Goal: Task Accomplishment & Management: Manage account settings

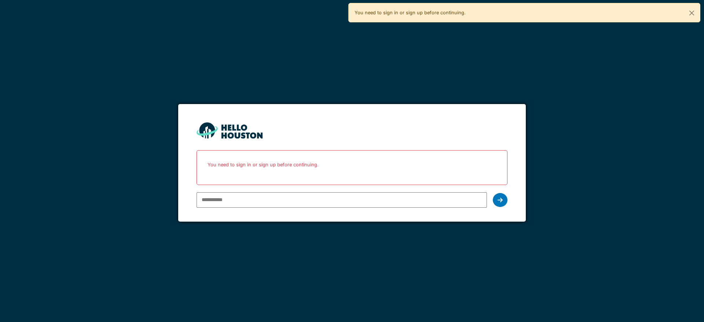
type input "**********"
drag, startPoint x: 600, startPoint y: 295, endPoint x: 596, endPoint y: 299, distance: 6.0
click at [596, 299] on div "**********" at bounding box center [352, 161] width 704 height 322
type input "**********"
drag, startPoint x: 0, startPoint y: 0, endPoint x: 500, endPoint y: 202, distance: 538.9
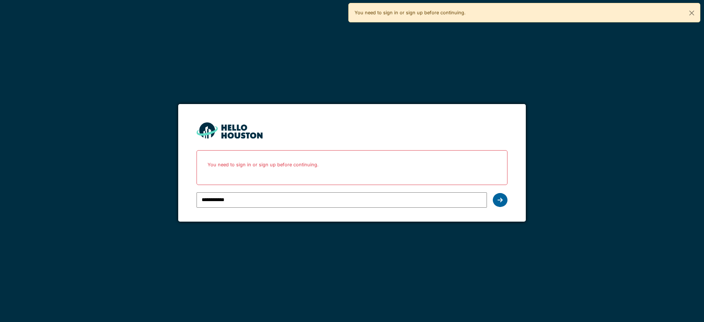
click at [500, 202] on icon at bounding box center [500, 200] width 5 height 6
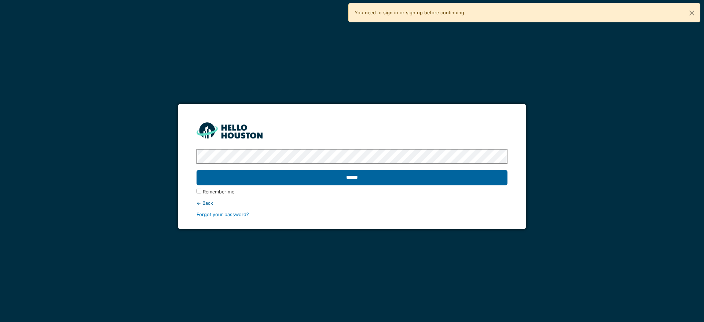
click at [388, 179] on input "******" at bounding box center [352, 177] width 311 height 15
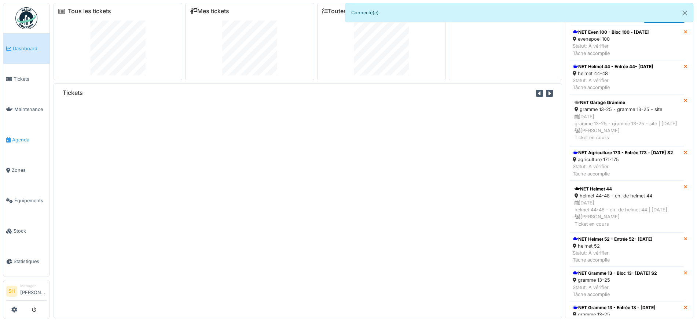
click at [25, 136] on span "Agenda" at bounding box center [29, 139] width 34 height 7
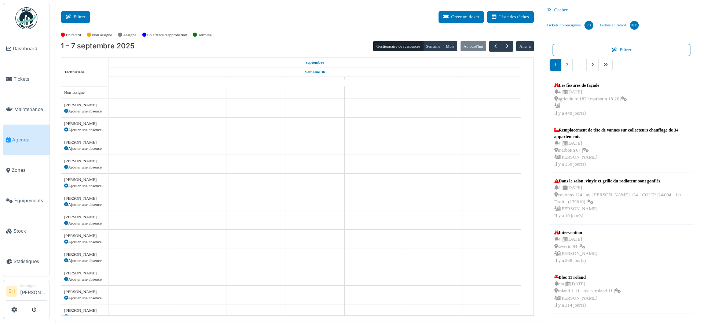
drag, startPoint x: 75, startPoint y: 19, endPoint x: 160, endPoint y: 39, distance: 87.5
click at [76, 19] on button "Filtrer" at bounding box center [75, 17] width 29 height 12
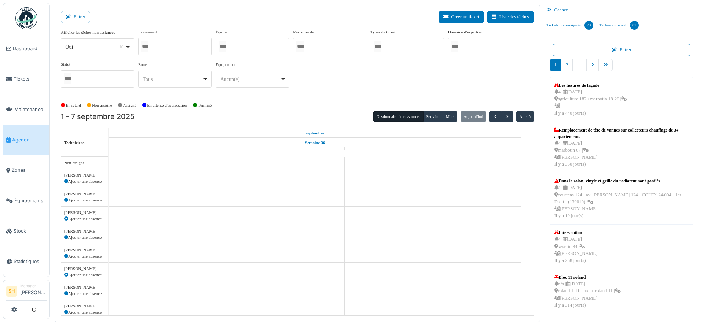
click at [235, 50] on div at bounding box center [252, 46] width 73 height 17
click at [309, 100] on div "En retard Non assigné Assigné En attente d'approbation Terminé" at bounding box center [297, 106] width 473 height 12
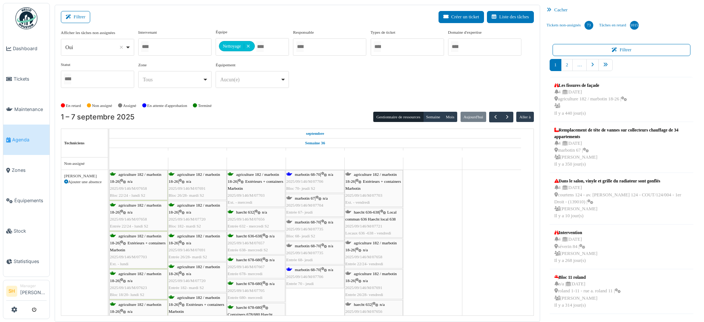
click at [310, 174] on span "marbotin 68-70" at bounding box center [307, 174] width 25 height 4
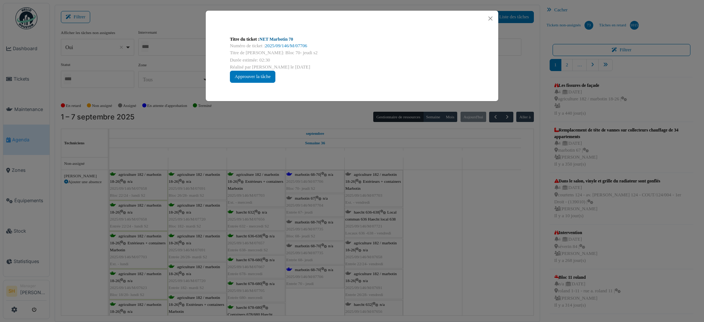
click at [287, 37] on link "NET Marbotin 70" at bounding box center [277, 39] width 34 height 5
drag, startPoint x: 414, startPoint y: 177, endPoint x: 328, endPoint y: 205, distance: 90.7
click at [410, 179] on div "Titre du ticket : NET Marbotin 70 Numéro de ticket : 2025/09/146/M/07706 Titre …" at bounding box center [352, 161] width 704 height 322
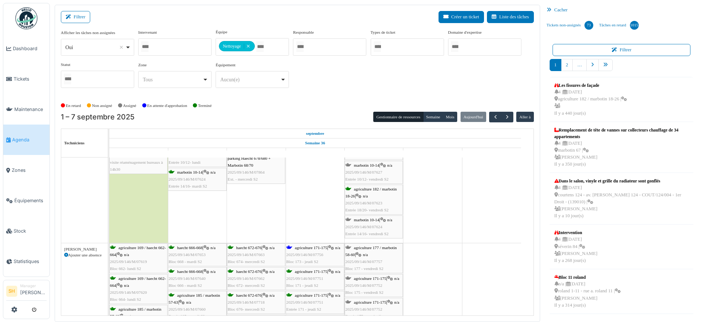
scroll to position [229, 0]
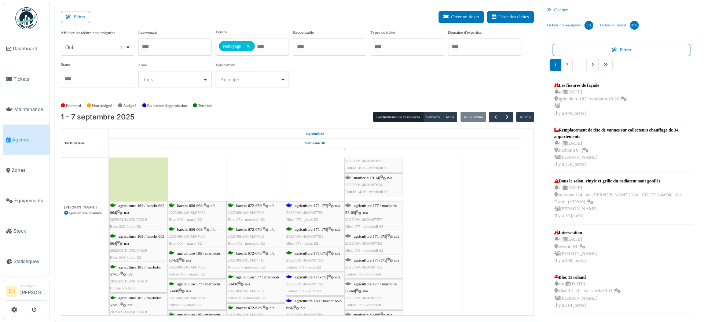
click at [306, 207] on span "agriculture 171-175" at bounding box center [311, 206] width 33 height 4
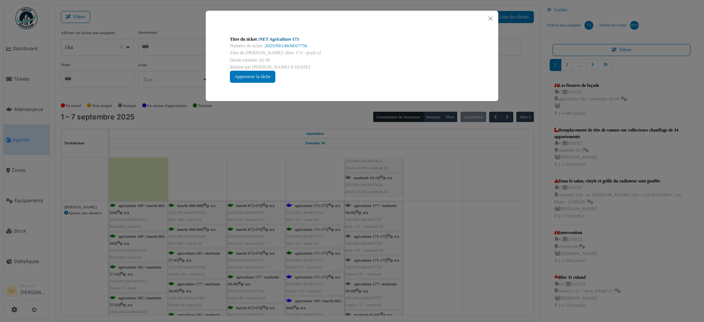
click at [288, 39] on link "NET Agriculture 173" at bounding box center [280, 39] width 40 height 5
click at [407, 223] on div "Titre du ticket : NET Agriculture 173 Numéro de ticket : 2025/09/146/M/07756 Ti…" at bounding box center [352, 161] width 704 height 322
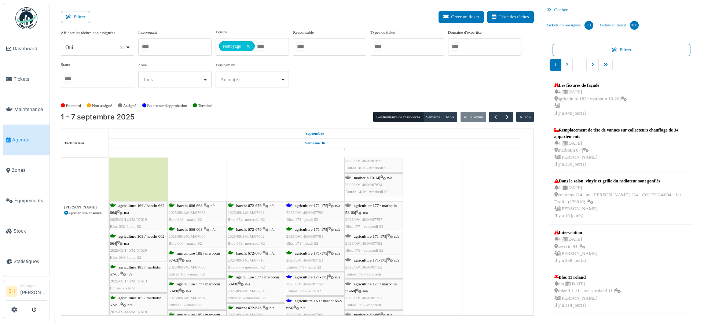
scroll to position [275, 0]
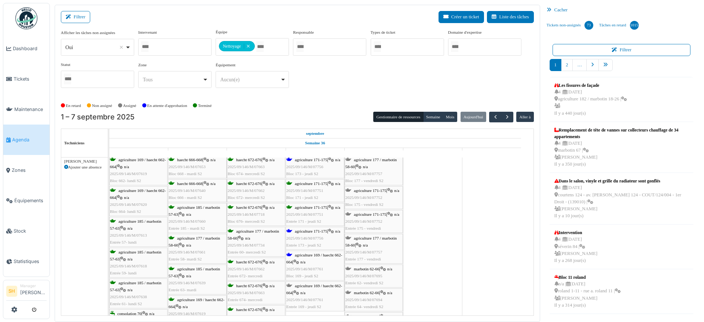
click at [316, 233] on div "agriculture 171-175 | n/a 2025/09/146/M/07756 Entrée 173 - jeudi S2" at bounding box center [314, 238] width 57 height 21
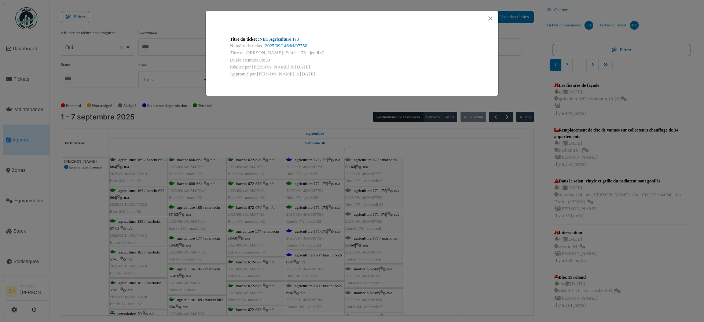
click at [286, 39] on link "NET Agriculture 173" at bounding box center [280, 39] width 40 height 5
click at [400, 195] on div "Titre du ticket : NET Agriculture 173 Numéro de ticket : 2025/09/146/M/07756 Ti…" at bounding box center [352, 161] width 704 height 322
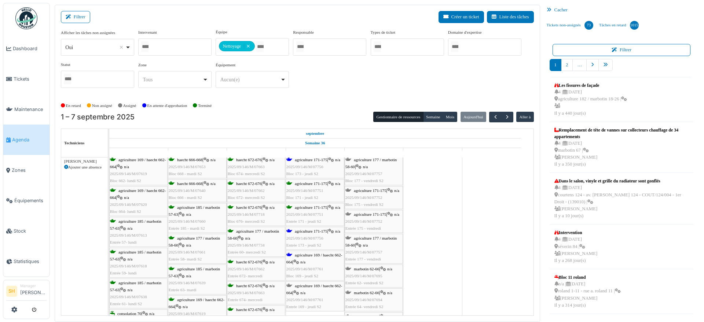
click at [305, 256] on span "agriculture 169 / haecht 662-664" at bounding box center [314, 258] width 56 height 11
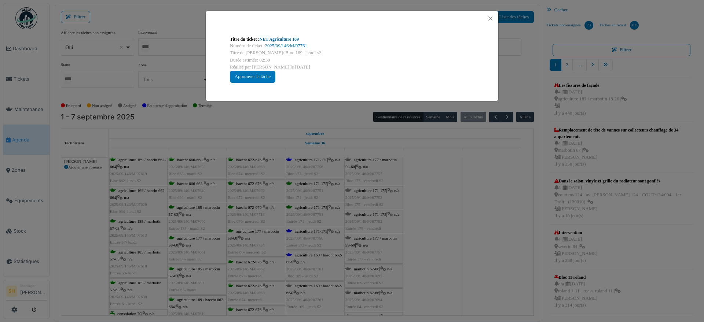
click at [293, 38] on link "NET Agriculture 169" at bounding box center [280, 39] width 40 height 5
drag, startPoint x: 459, startPoint y: 236, endPoint x: 427, endPoint y: 236, distance: 32.3
click at [459, 236] on div "Titre du ticket : NET Agriculture 169 Numéro de ticket : 2025/09/146/M/07761 Ti…" at bounding box center [352, 161] width 704 height 322
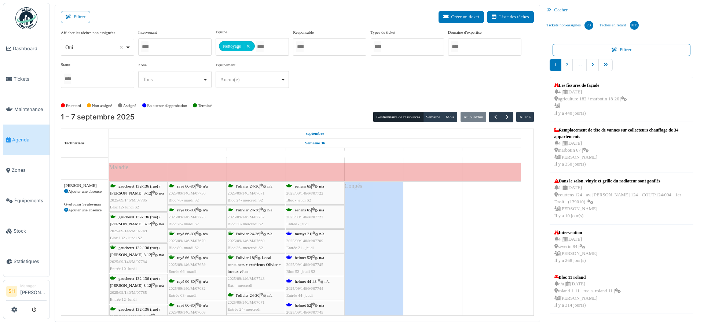
scroll to position [550, 0]
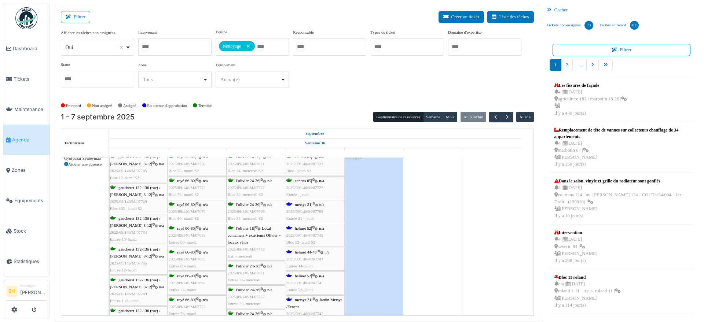
click at [306, 205] on span "metsys 21" at bounding box center [303, 204] width 17 height 4
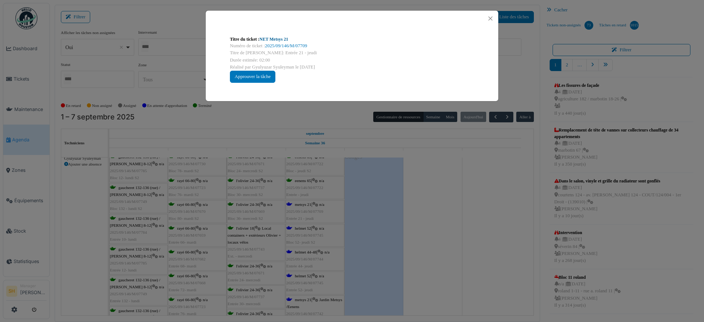
click at [279, 40] on link "NET Metsys 21" at bounding box center [274, 39] width 29 height 5
drag, startPoint x: 461, startPoint y: 250, endPoint x: 381, endPoint y: 244, distance: 79.8
click at [461, 251] on div "Titre du ticket : NET Metsys 21 Numéro de ticket : 2025/09/146/M/07709 Titre de…" at bounding box center [352, 161] width 704 height 322
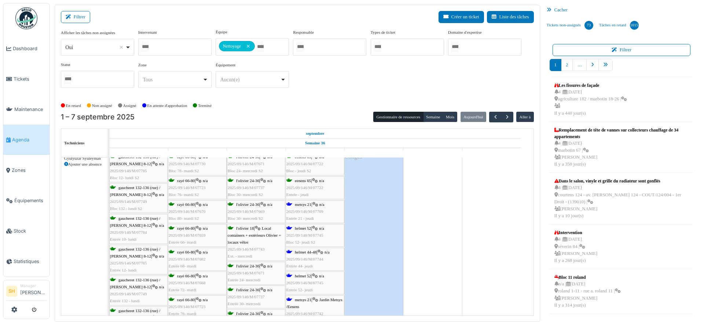
click at [316, 276] on icon at bounding box center [315, 276] width 6 height 5
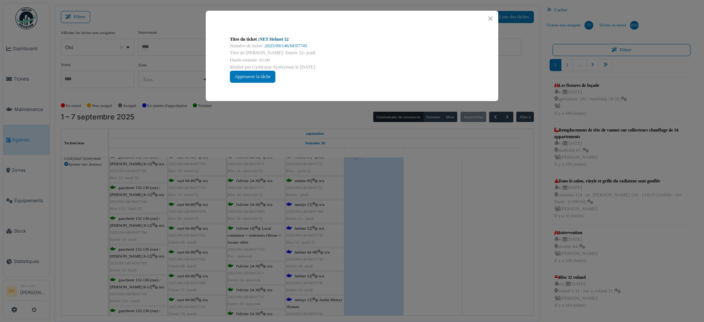
click at [274, 37] on link "NET Helmet 52" at bounding box center [274, 39] width 29 height 5
click at [423, 208] on div "Titre du ticket : NET Helmet 52 Numéro de ticket : 2025/09/146/M/07745 Titre de…" at bounding box center [352, 161] width 704 height 322
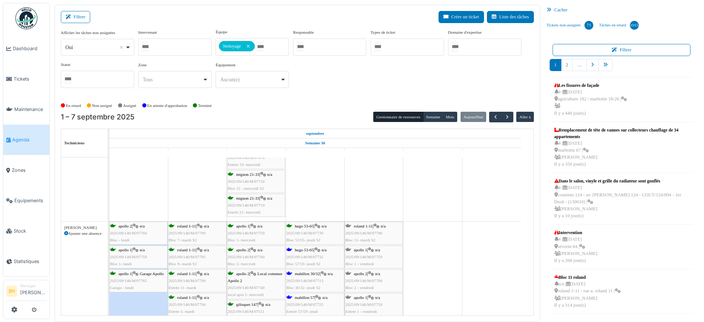
scroll to position [963, 0]
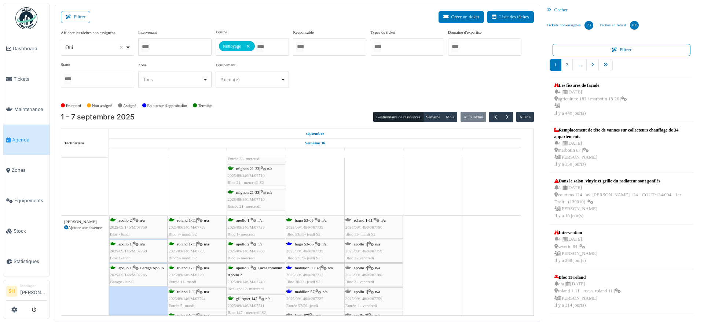
click at [301, 242] on span "hugo 53-65" at bounding box center [304, 244] width 19 height 4
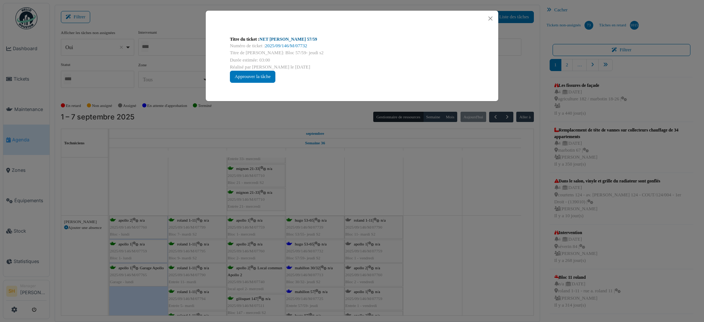
click at [275, 38] on link "NET Hugo 57/59" at bounding box center [289, 39] width 58 height 5
click at [435, 233] on div "Titre du ticket : NET Hugo 57/59 Numéro de ticket : 2025/09/146/M/07732 Titre d…" at bounding box center [352, 161] width 704 height 322
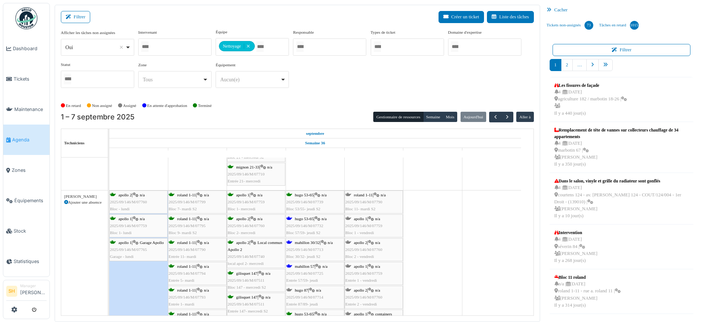
scroll to position [1009, 0]
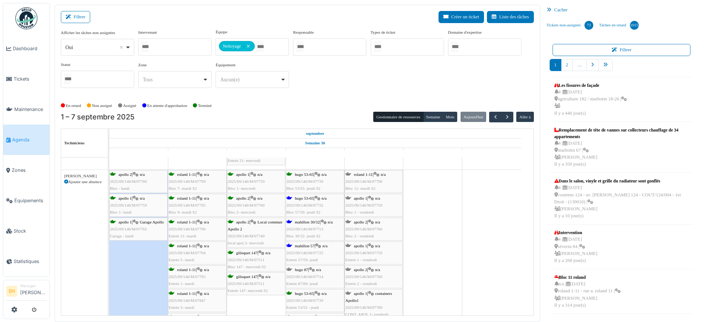
click at [306, 249] on div "mahillon 57 | n/a 2025/09/146/M/07725 Entrée 57/59- jeudi" at bounding box center [314, 253] width 57 height 21
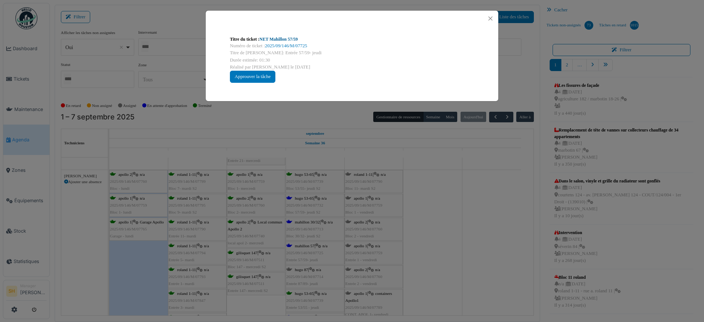
click at [274, 40] on link "NET Mahillon 57/59" at bounding box center [279, 39] width 38 height 5
click at [449, 229] on div "Titre du ticket : NET Mahillon 57/59 Numéro de ticket : 2025/09/146/M/07725 Tit…" at bounding box center [352, 161] width 704 height 322
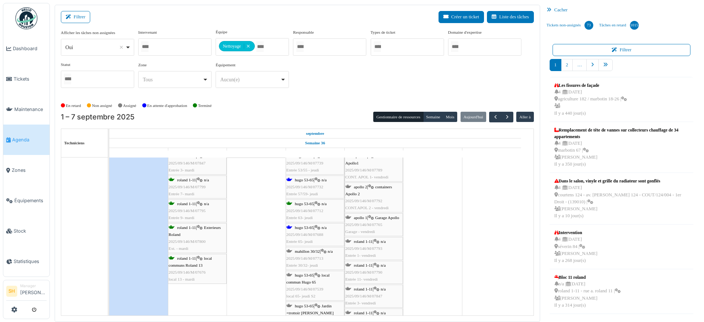
scroll to position [1054, 0]
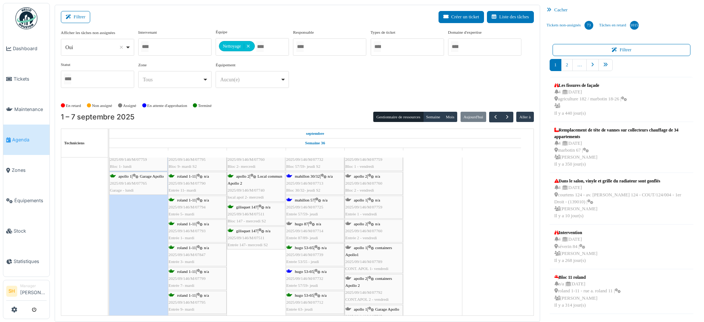
click at [299, 175] on span "mahillon 30/32" at bounding box center [307, 176] width 25 height 4
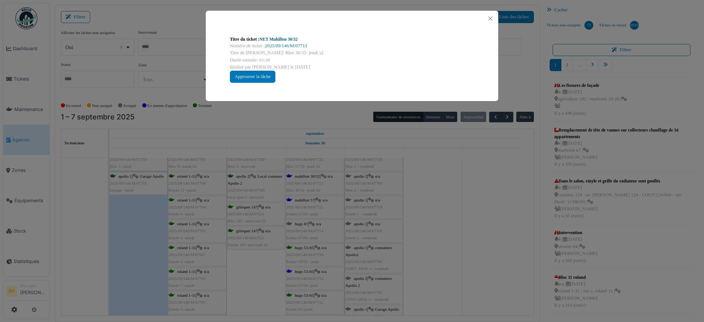
click at [276, 38] on link "NET Mahillon 30/32" at bounding box center [279, 39] width 38 height 5
click at [478, 213] on div "Titre du ticket : NET Mahillon 30/32 Numéro de ticket : 2025/09/146/M/07713 Tit…" at bounding box center [352, 161] width 704 height 322
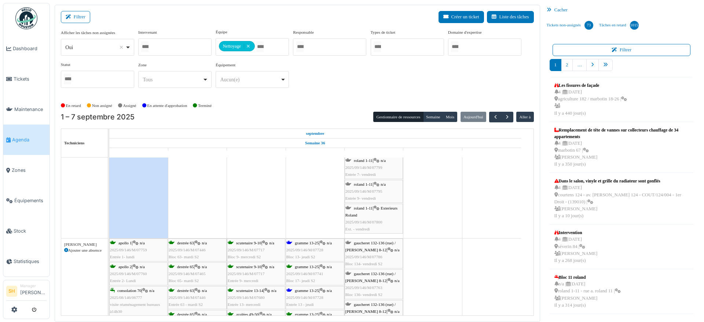
scroll to position [1375, 0]
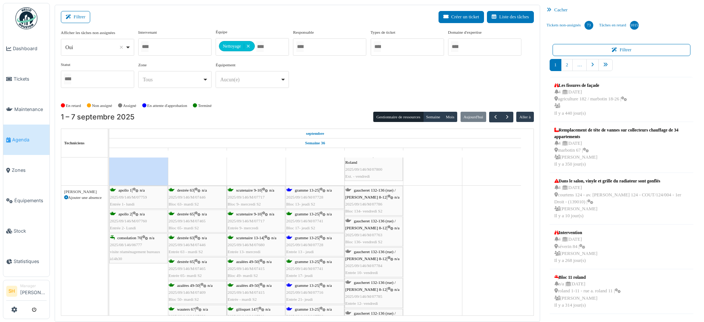
click at [301, 188] on span "gramme 13-25" at bounding box center [307, 190] width 24 height 4
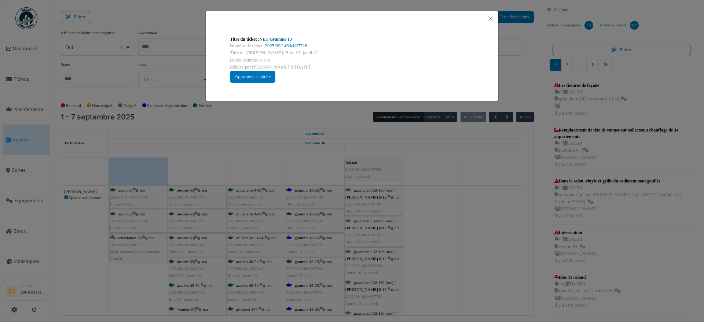
click at [266, 39] on link "NET Gramme 13" at bounding box center [276, 39] width 32 height 5
click at [431, 168] on div "Titre du ticket : NET Gramme 13 Numéro de ticket : 2025/09/146/M/07728 Titre de…" at bounding box center [352, 161] width 704 height 322
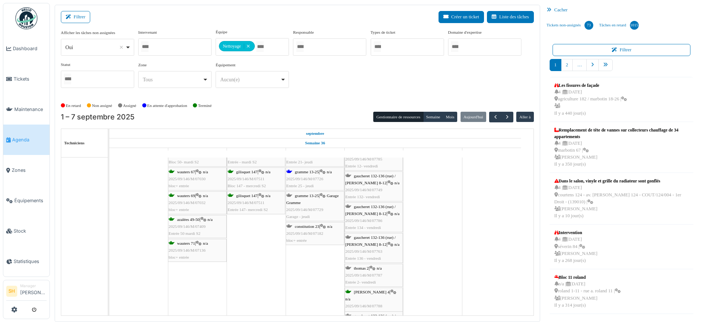
scroll to position [1513, 0]
click at [309, 226] on span "constitution 23" at bounding box center [307, 226] width 25 height 4
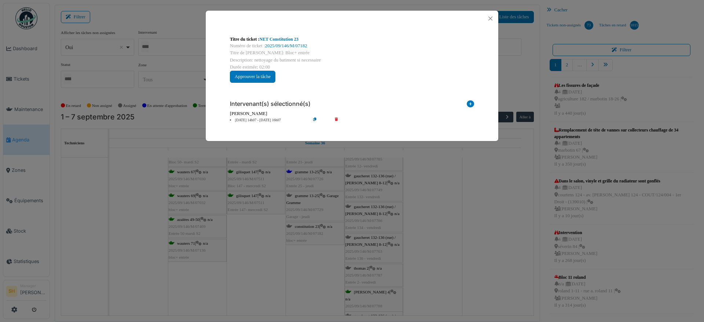
click at [243, 120] on li "04 sep 14h07 - 04 sep 16h07" at bounding box center [268, 121] width 84 height 6
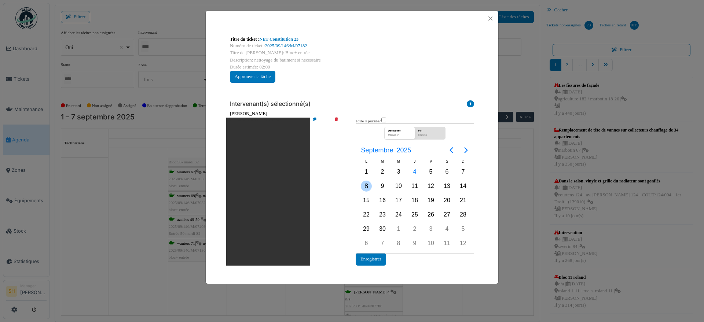
click at [365, 183] on div "8" at bounding box center [366, 186] width 11 height 11
click at [372, 258] on button "Enregistrer" at bounding box center [371, 259] width 30 height 12
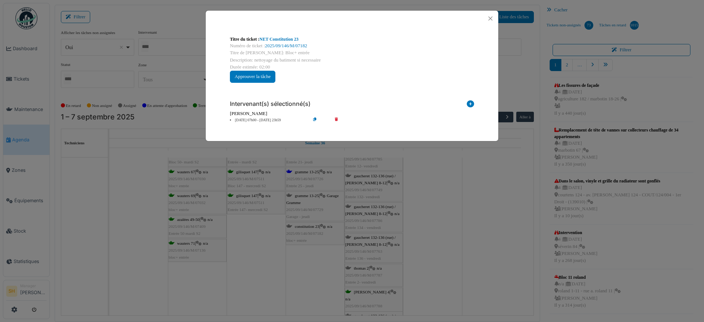
click at [439, 212] on div "Titre du ticket : NET Constitution 23 Numéro de ticket : 2025/09/146/M/07182 Ti…" at bounding box center [352, 161] width 704 height 322
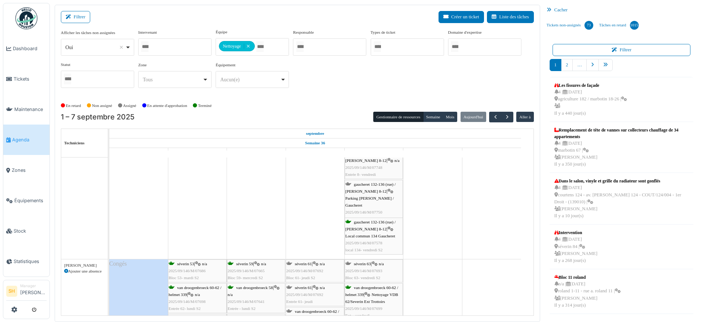
scroll to position [0, 0]
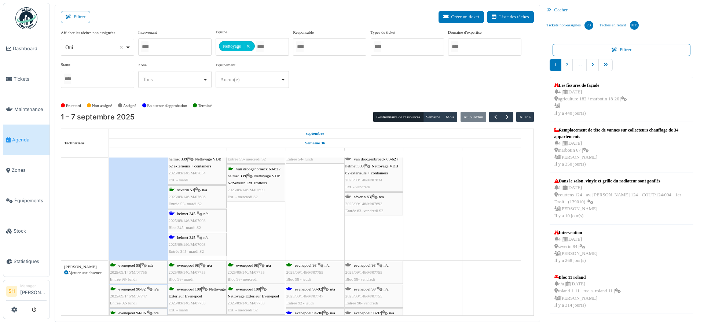
click at [189, 215] on span "helmet 345" at bounding box center [186, 214] width 18 height 4
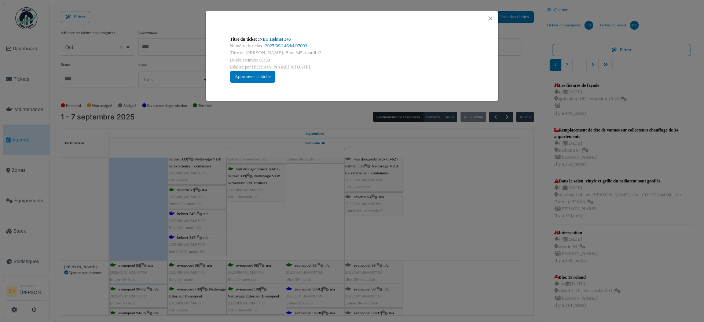
click at [286, 39] on link "NET Helmet 345" at bounding box center [276, 39] width 32 height 5
click at [460, 206] on div "Titre du ticket : NET Helmet 345 Numéro de ticket : 2025/09/146/M/07003 Titre d…" at bounding box center [352, 161] width 704 height 322
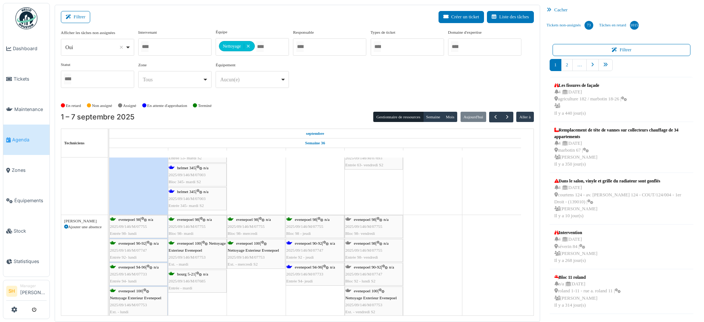
click at [314, 243] on span "evenepoel 90-92" at bounding box center [308, 243] width 27 height 4
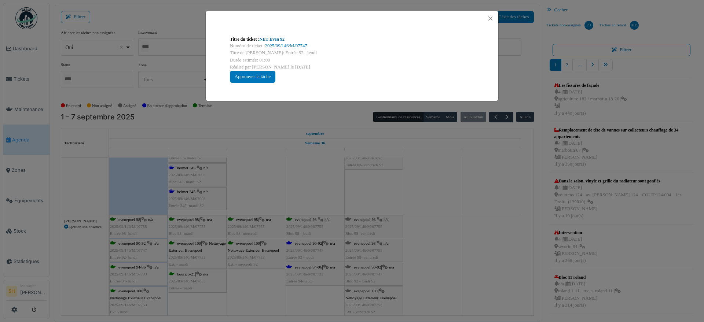
click at [277, 39] on link "NET Even 92" at bounding box center [272, 39] width 25 height 5
drag, startPoint x: 463, startPoint y: 227, endPoint x: 442, endPoint y: 235, distance: 23.0
click at [458, 231] on div "Titre du ticket : NET Even 92 Numéro de ticket : 2025/09/146/M/07747 Titre de l…" at bounding box center [352, 161] width 704 height 322
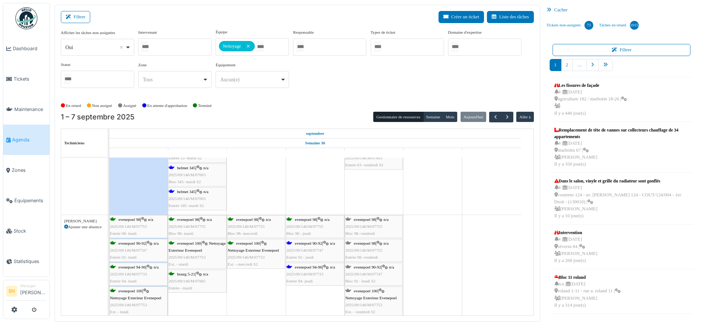
click at [307, 265] on span "evenepoel 94-96" at bounding box center [308, 267] width 27 height 4
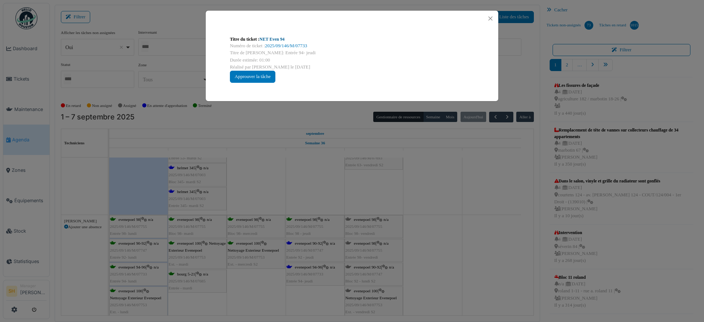
click at [284, 39] on link "NET Even 94" at bounding box center [272, 39] width 25 height 5
click at [443, 249] on div "Titre du ticket : NET Even 94 Numéro de ticket : 2025/09/146/M/07733 Titre de l…" at bounding box center [352, 161] width 704 height 322
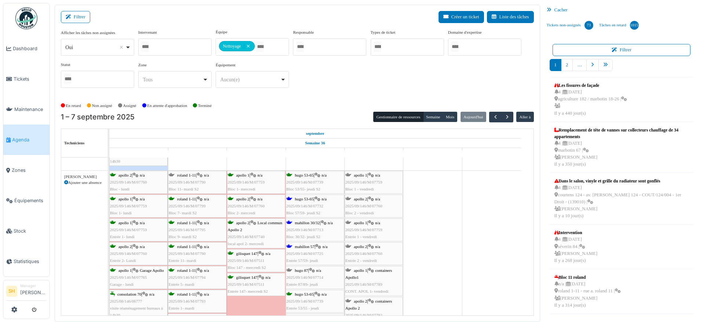
scroll to position [2109, 0]
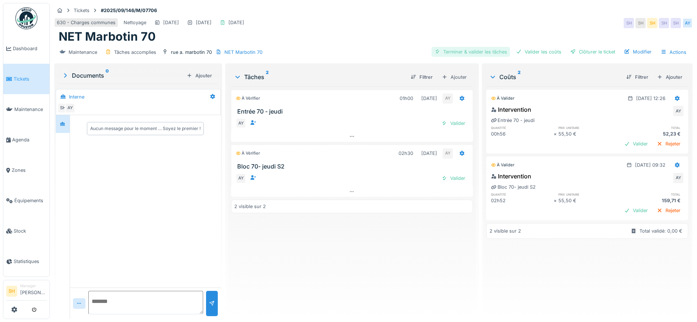
click at [476, 52] on div "Terminer & valider les tâches" at bounding box center [471, 52] width 78 height 10
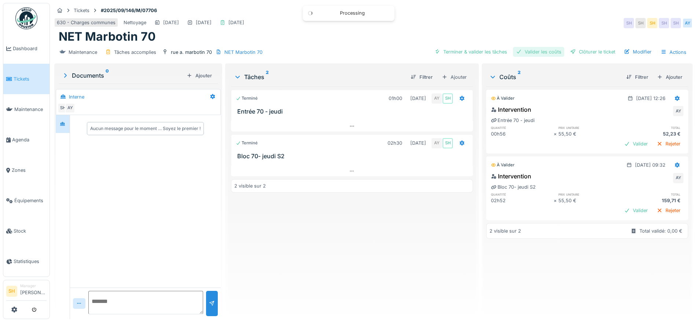
click at [537, 53] on div "Valider les coûts" at bounding box center [538, 52] width 51 height 10
click at [577, 54] on div "Clôturer le ticket" at bounding box center [592, 52] width 51 height 10
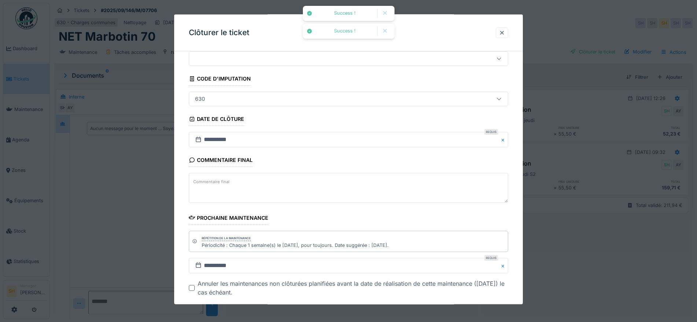
scroll to position [63, 0]
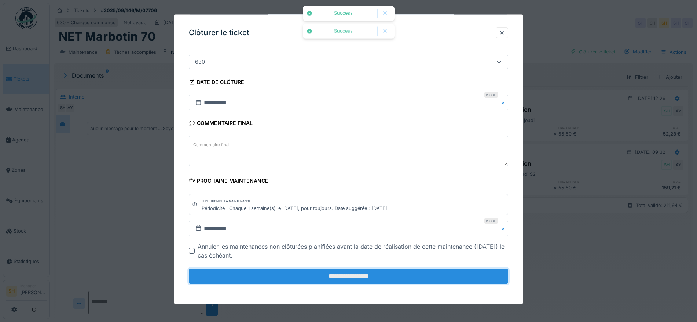
click at [324, 269] on input "**********" at bounding box center [348, 276] width 319 height 15
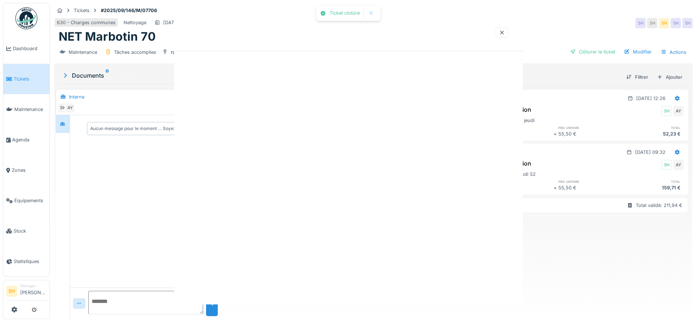
scroll to position [0, 0]
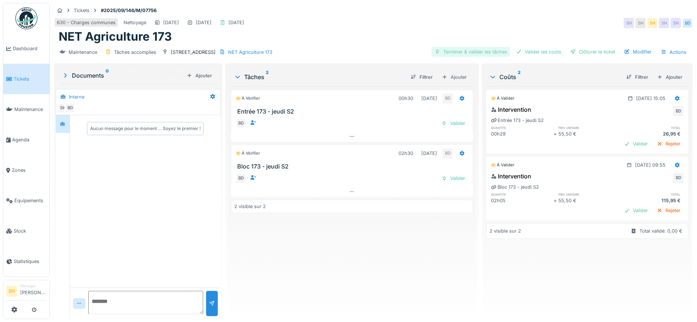
click at [470, 52] on div "Terminer & valider les tâches" at bounding box center [471, 52] width 78 height 10
drag, startPoint x: 537, startPoint y: 54, endPoint x: 563, endPoint y: 54, distance: 26.4
click at [537, 54] on div "Valider les coûts" at bounding box center [538, 52] width 51 height 10
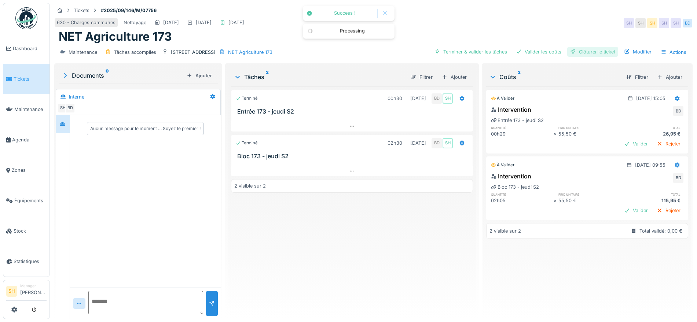
click at [574, 54] on div "Clôturer le ticket" at bounding box center [592, 52] width 51 height 10
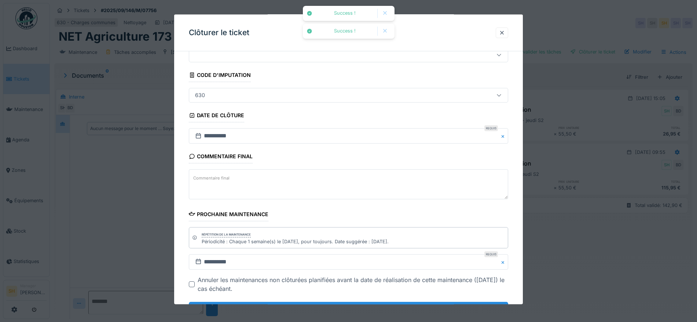
scroll to position [63, 0]
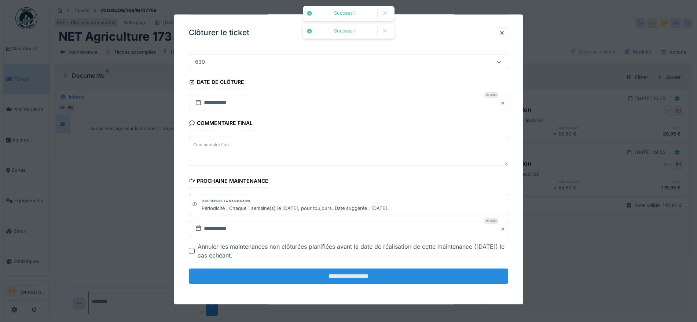
click at [301, 277] on input "**********" at bounding box center [348, 276] width 319 height 15
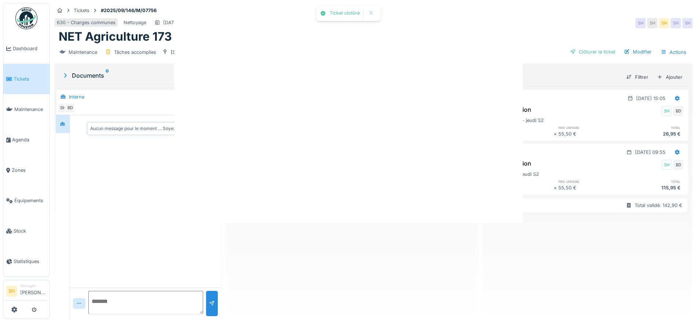
scroll to position [0, 0]
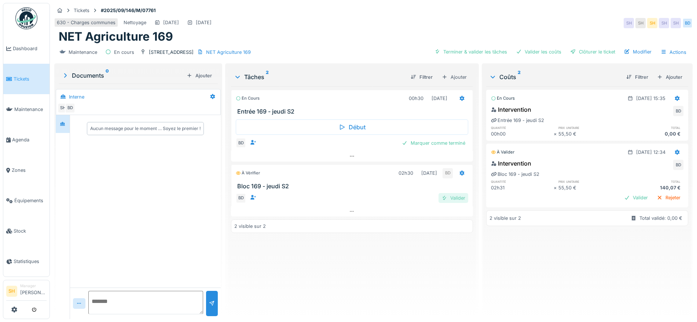
click at [457, 201] on div "Valider" at bounding box center [454, 198] width 30 height 10
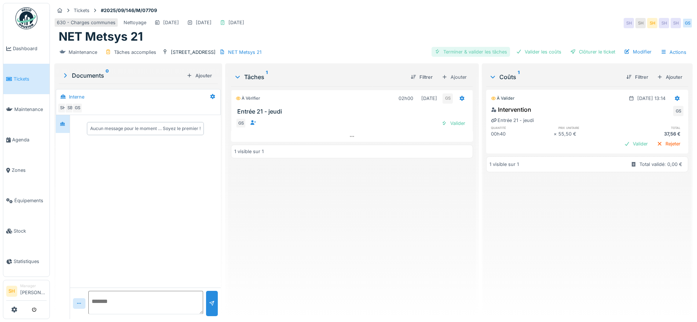
click at [473, 54] on div "Terminer & valider les tâches" at bounding box center [471, 52] width 78 height 10
drag, startPoint x: 543, startPoint y: 55, endPoint x: 600, endPoint y: 51, distance: 57.0
click at [546, 55] on div "Valider les coûts" at bounding box center [538, 52] width 51 height 10
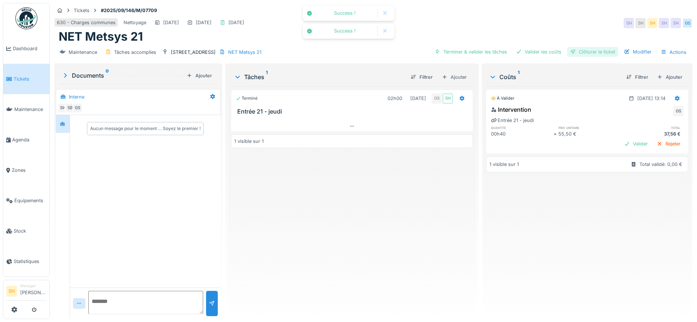
click at [600, 51] on div "Clôturer le ticket" at bounding box center [592, 52] width 51 height 10
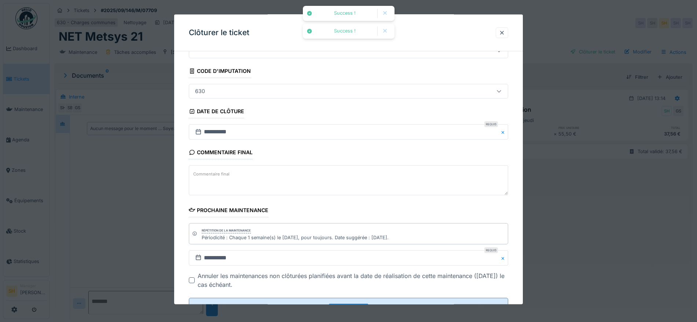
scroll to position [63, 0]
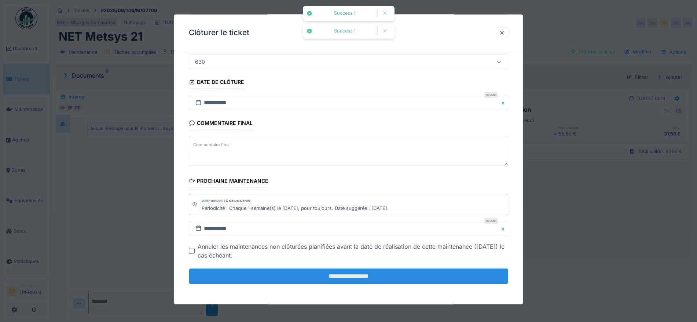
click at [396, 277] on input "**********" at bounding box center [348, 276] width 319 height 15
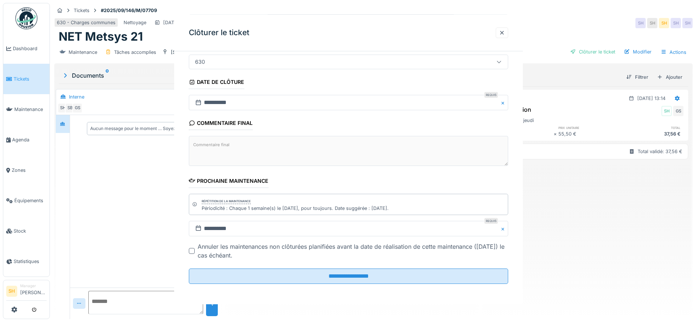
scroll to position [0, 0]
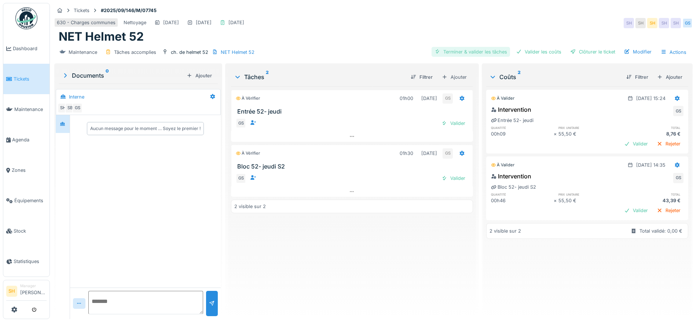
click at [473, 52] on div "Terminer & valider les tâches" at bounding box center [471, 52] width 78 height 10
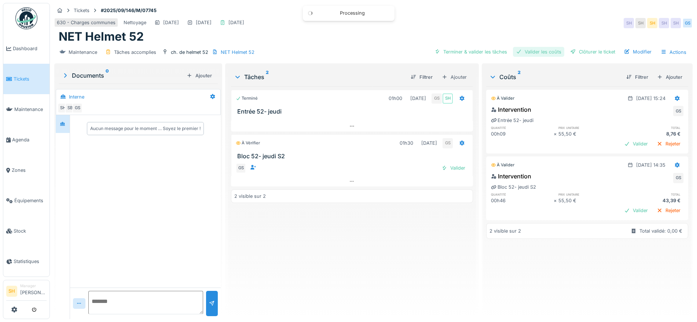
click at [537, 55] on div "Valider les coûts" at bounding box center [538, 52] width 51 height 10
click at [577, 52] on div "Clôturer le ticket" at bounding box center [592, 52] width 51 height 10
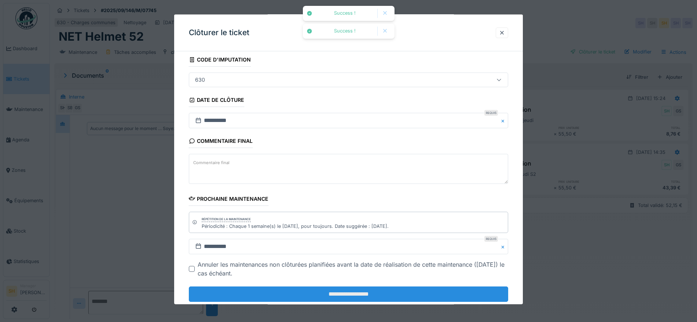
scroll to position [63, 0]
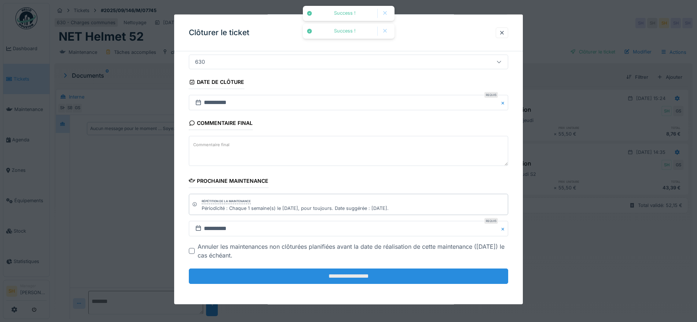
click at [371, 278] on input "**********" at bounding box center [348, 276] width 319 height 15
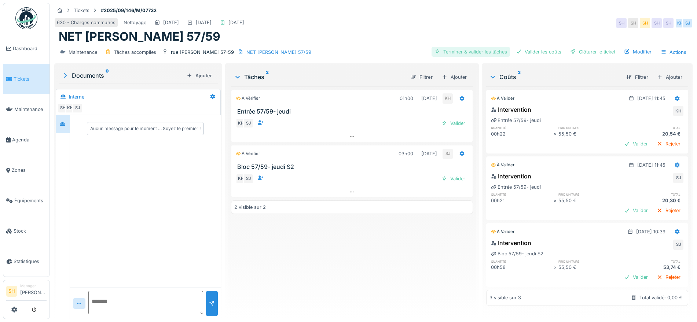
click at [479, 52] on div "Terminer & valider les tâches" at bounding box center [471, 52] width 78 height 10
drag, startPoint x: 523, startPoint y: 51, endPoint x: 547, endPoint y: 51, distance: 24.6
click at [524, 51] on div "Valider les coûts" at bounding box center [538, 52] width 51 height 10
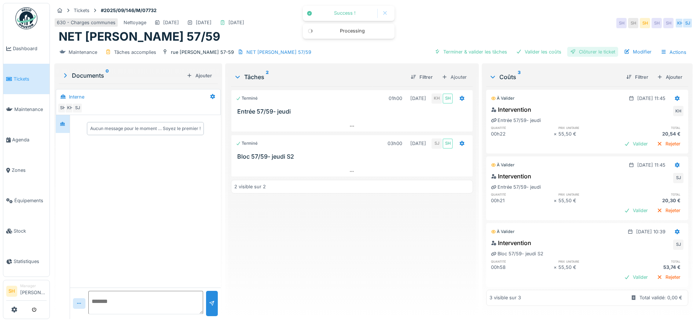
click at [571, 52] on div "Clôturer le ticket" at bounding box center [592, 52] width 51 height 10
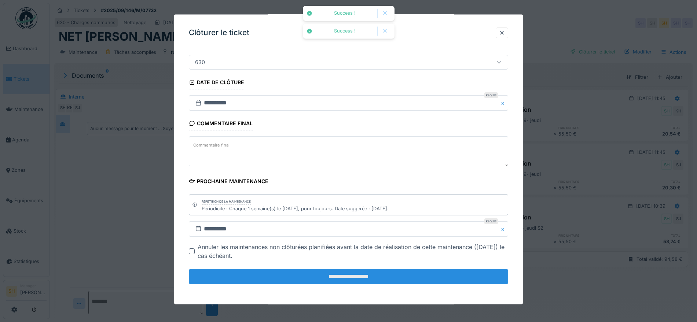
scroll to position [63, 0]
click at [327, 273] on input "**********" at bounding box center [348, 276] width 319 height 15
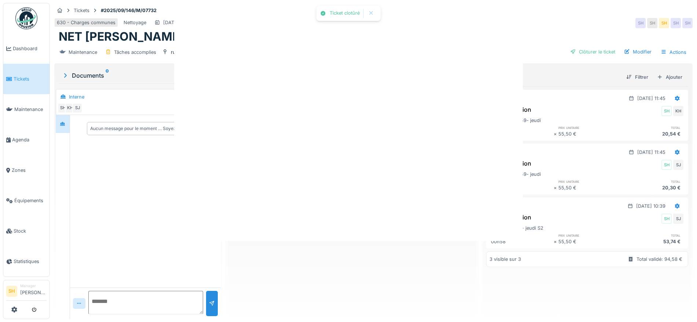
scroll to position [0, 0]
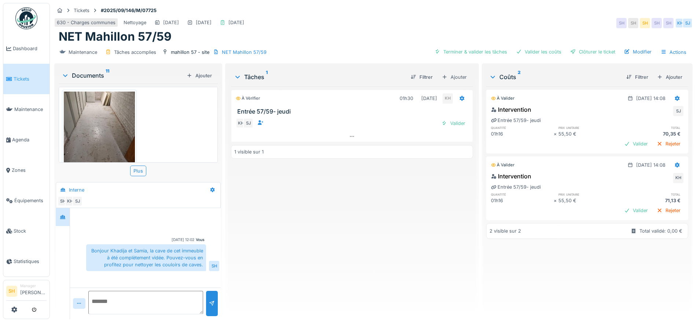
scroll to position [579, 0]
click at [476, 50] on div "Terminer & valider les tâches" at bounding box center [471, 52] width 78 height 10
click at [534, 55] on div "Valider les coûts" at bounding box center [538, 52] width 51 height 10
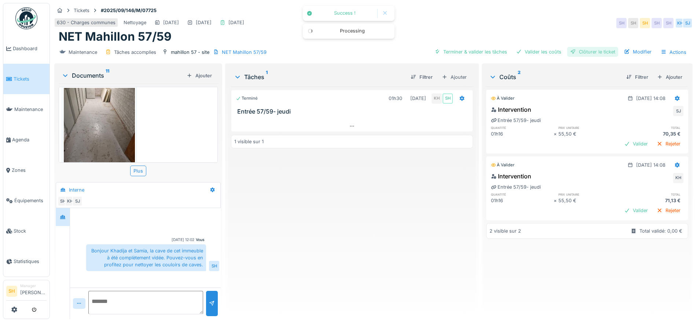
click at [577, 49] on div "Clôturer le ticket" at bounding box center [592, 52] width 51 height 10
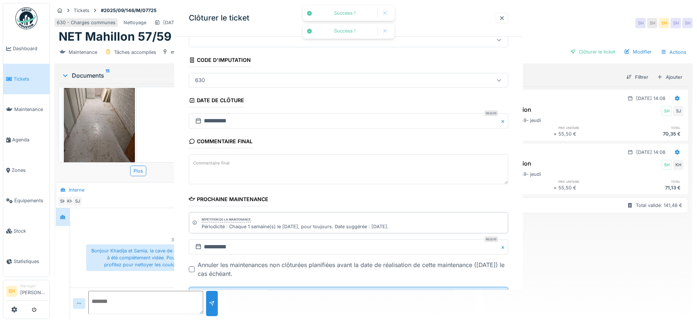
scroll to position [63, 0]
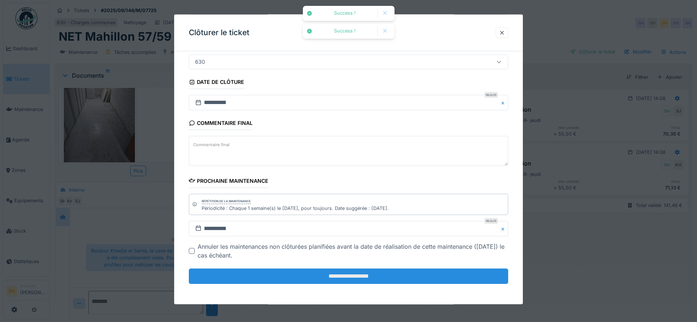
click at [348, 278] on input "**********" at bounding box center [348, 276] width 319 height 15
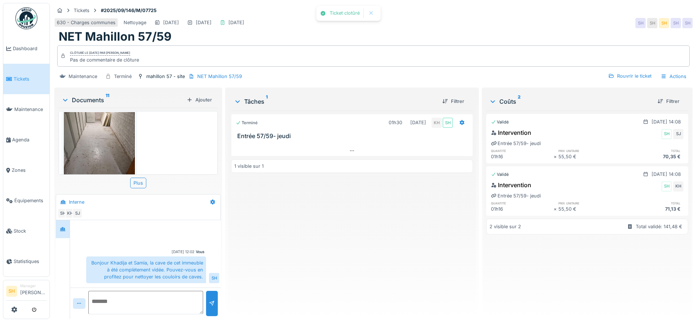
scroll to position [6, 0]
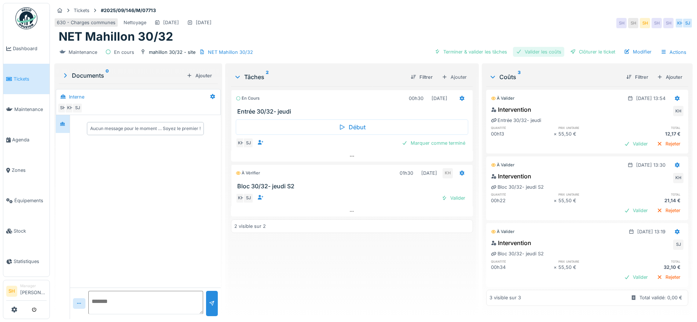
drag, startPoint x: 463, startPoint y: 51, endPoint x: 529, endPoint y: 55, distance: 65.4
click at [464, 51] on div "Terminer & valider les tâches" at bounding box center [471, 52] width 78 height 10
click at [540, 56] on div "Valider les coûts" at bounding box center [538, 52] width 51 height 10
click at [579, 52] on div "Clôturer le ticket" at bounding box center [592, 52] width 51 height 10
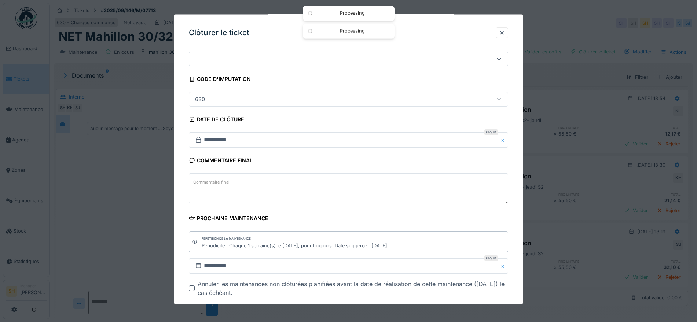
scroll to position [46, 0]
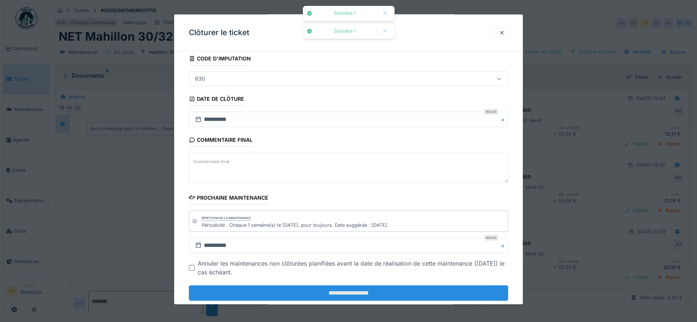
click at [410, 288] on input "**********" at bounding box center [348, 293] width 319 height 15
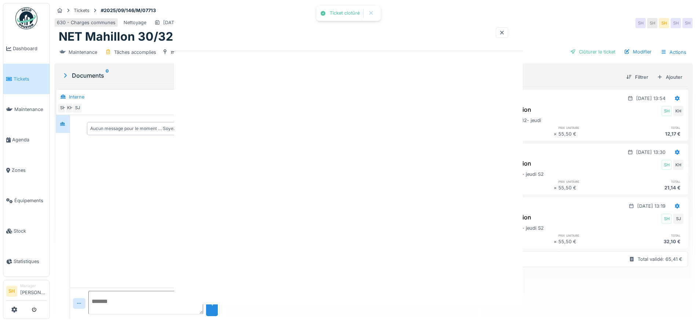
scroll to position [0, 0]
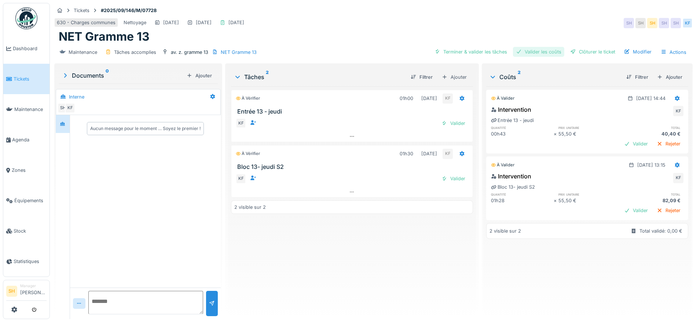
drag, startPoint x: 502, startPoint y: 49, endPoint x: 525, endPoint y: 49, distance: 23.5
click at [502, 49] on div "Terminer & valider les tâches" at bounding box center [471, 52] width 78 height 10
click at [536, 53] on div "Valider les coûts" at bounding box center [538, 52] width 51 height 10
click at [577, 51] on div "Clôturer le ticket" at bounding box center [592, 52] width 51 height 10
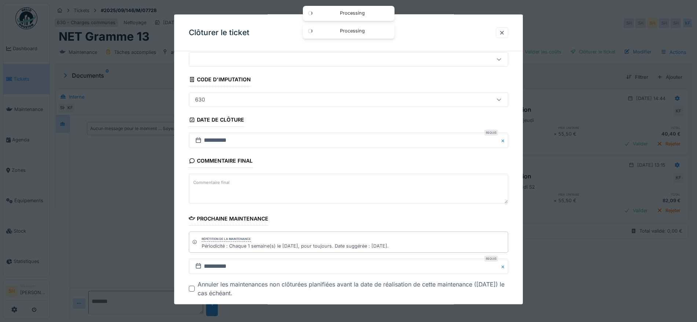
scroll to position [63, 0]
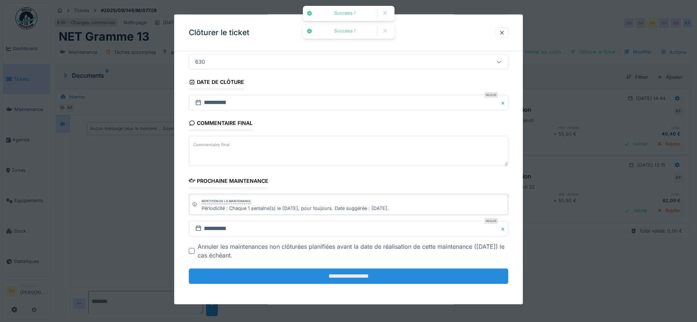
click at [410, 271] on input "**********" at bounding box center [348, 276] width 319 height 15
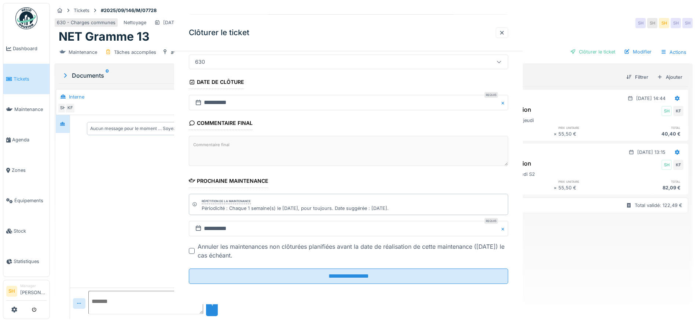
scroll to position [0, 0]
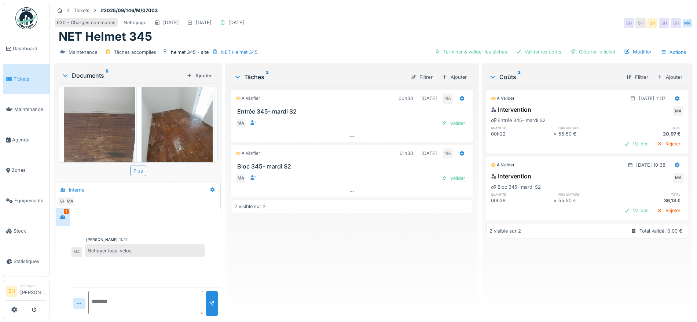
scroll to position [254, 0]
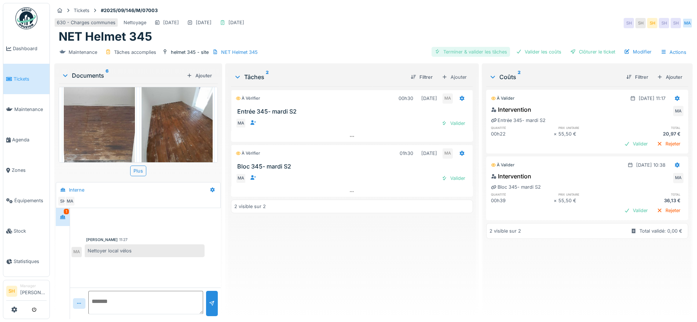
click at [468, 51] on div "Terminer & valider les tâches" at bounding box center [471, 52] width 78 height 10
click at [518, 51] on div "Valider les coûts" at bounding box center [538, 52] width 51 height 10
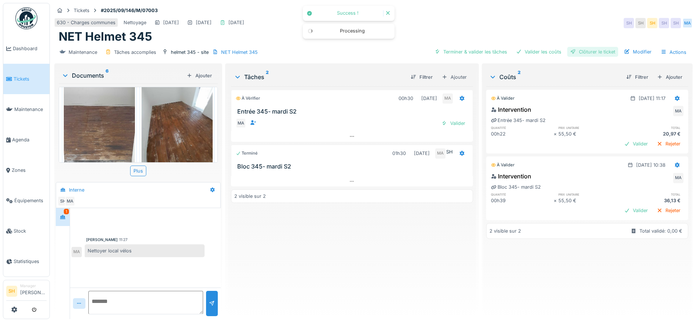
click at [575, 51] on div "Clôturer le ticket" at bounding box center [592, 52] width 51 height 10
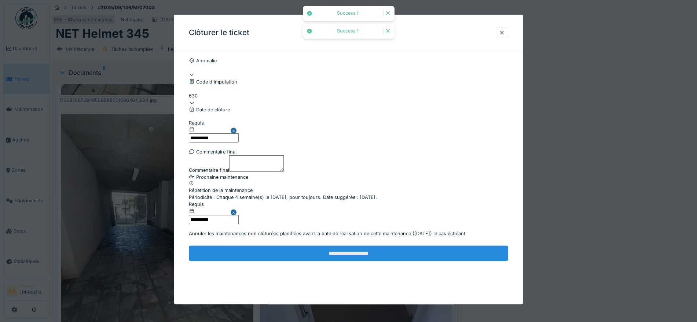
scroll to position [63, 0]
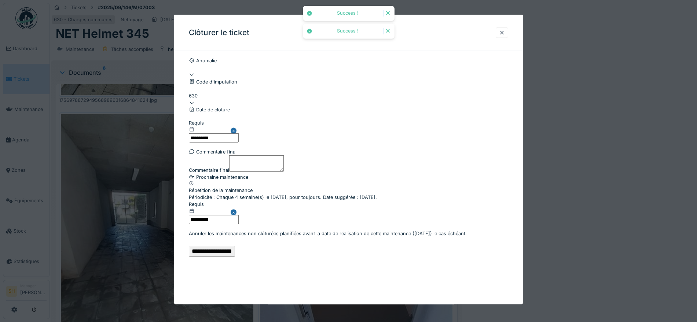
click at [235, 257] on input "**********" at bounding box center [212, 251] width 46 height 11
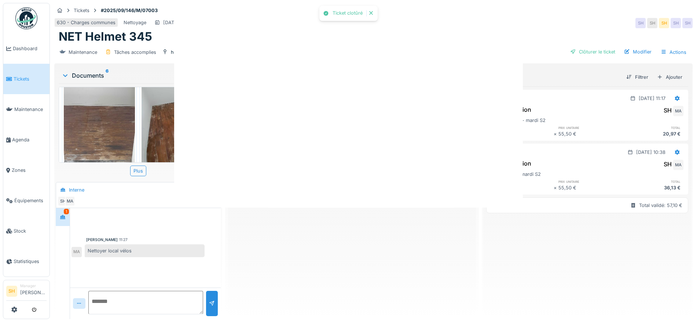
scroll to position [0, 0]
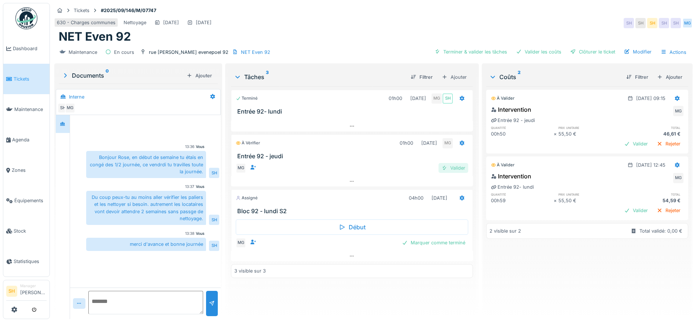
click at [452, 168] on div "Valider" at bounding box center [454, 168] width 30 height 10
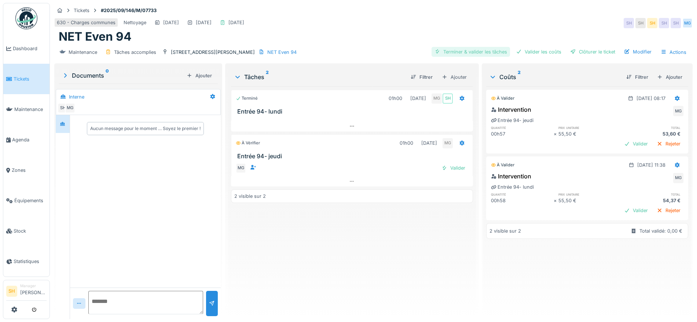
click at [478, 50] on div "Terminer & valider les tâches" at bounding box center [471, 52] width 78 height 10
click at [532, 52] on div "Valider les coûts" at bounding box center [538, 52] width 51 height 10
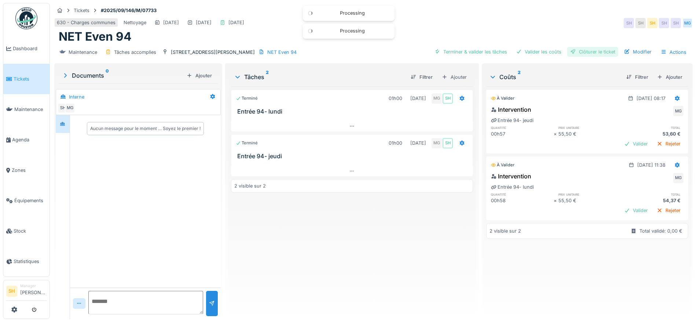
click at [590, 51] on div "Clôturer le ticket" at bounding box center [592, 52] width 51 height 10
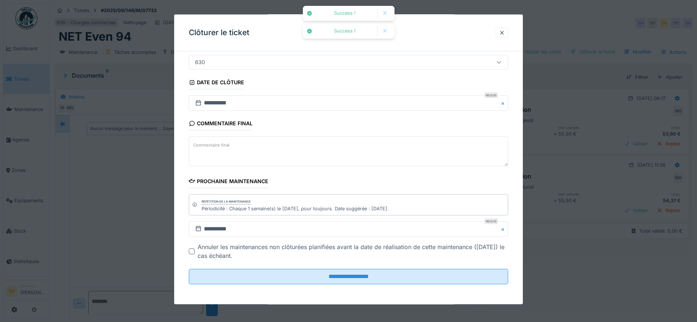
scroll to position [63, 0]
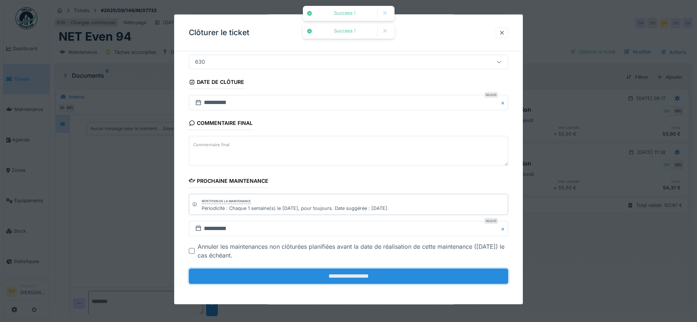
click at [308, 279] on input "**********" at bounding box center [348, 276] width 319 height 15
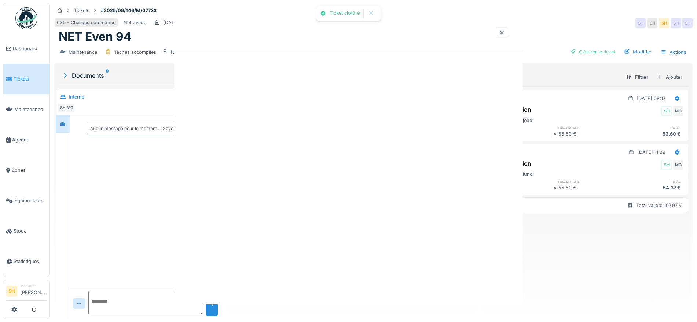
scroll to position [0, 0]
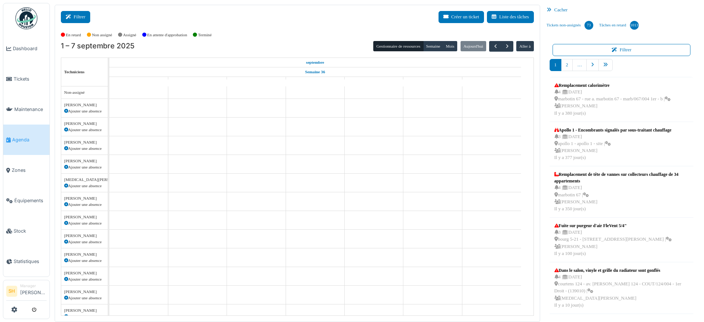
click at [83, 15] on button "Filtrer" at bounding box center [75, 17] width 29 height 12
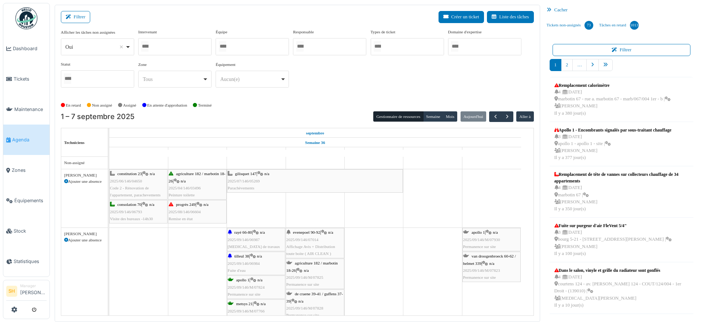
click at [241, 47] on div at bounding box center [252, 46] width 73 height 17
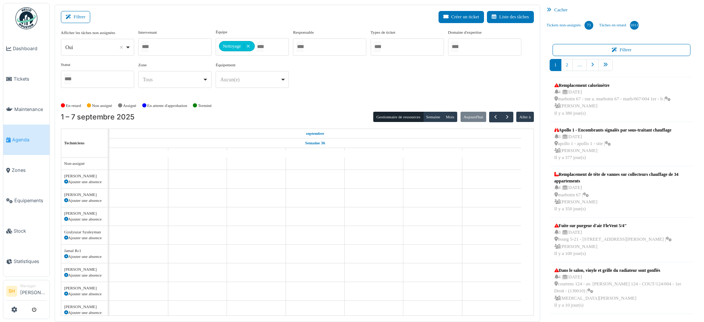
click at [324, 94] on div "Afficher les tâches non assignées *** Oui Remove item Oui Non Intervenant Abdel…" at bounding box center [297, 64] width 473 height 71
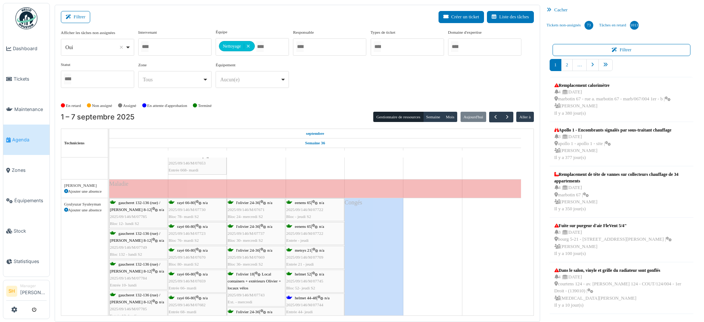
scroll to position [596, 0]
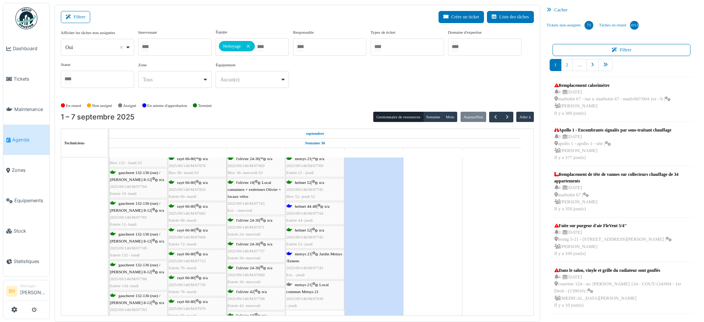
click at [298, 207] on span "helmet 44-48" at bounding box center [306, 206] width 22 height 4
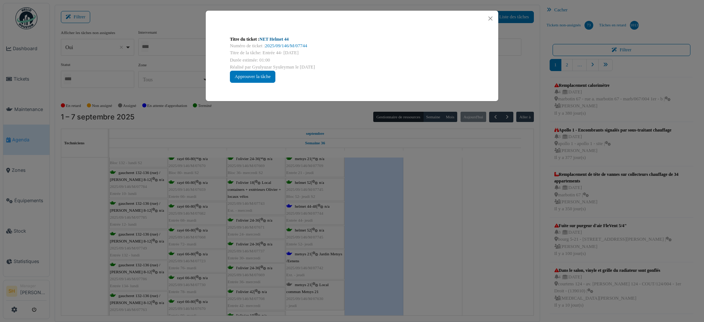
click at [280, 39] on link "NET Helmet 44" at bounding box center [274, 39] width 29 height 5
click at [606, 270] on div "Titre du ticket : NET Helmet 44 Numéro de ticket : 2025/09/146/M/07744 Titre de…" at bounding box center [352, 161] width 704 height 322
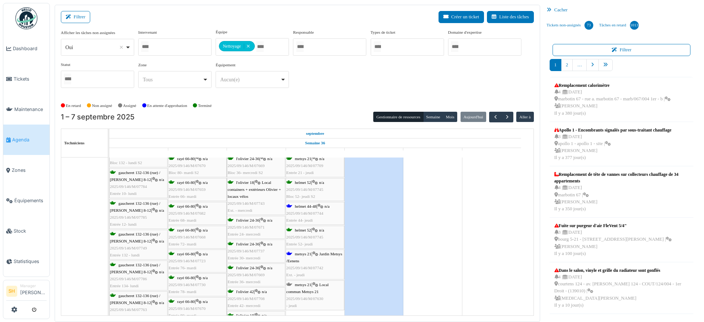
click at [311, 255] on span "metsys 21" at bounding box center [303, 254] width 17 height 4
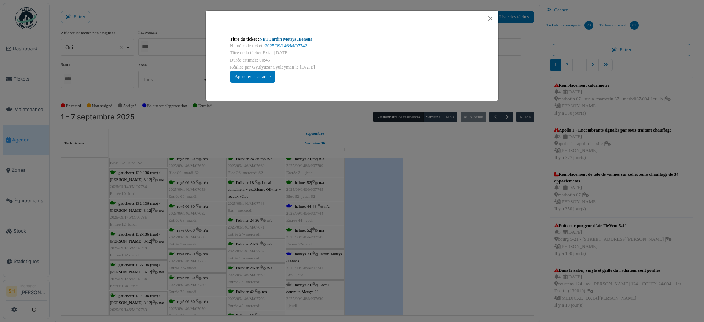
click at [285, 37] on link "NET Jardin Metsys /Eenens" at bounding box center [286, 39] width 52 height 5
click at [440, 240] on div "Titre du ticket : NET Jardin Metsys /Eenens Numéro de ticket : 2025/09/146/M/07…" at bounding box center [352, 161] width 704 height 322
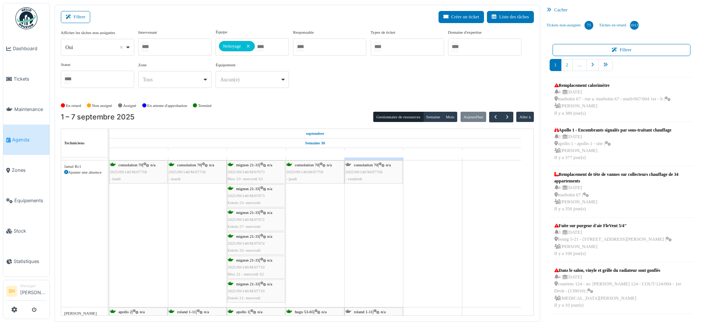
scroll to position [0, 0]
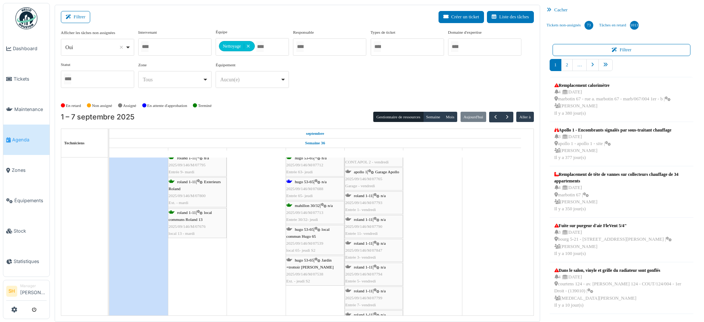
click at [312, 182] on span "hugo 53-65" at bounding box center [304, 182] width 19 height 4
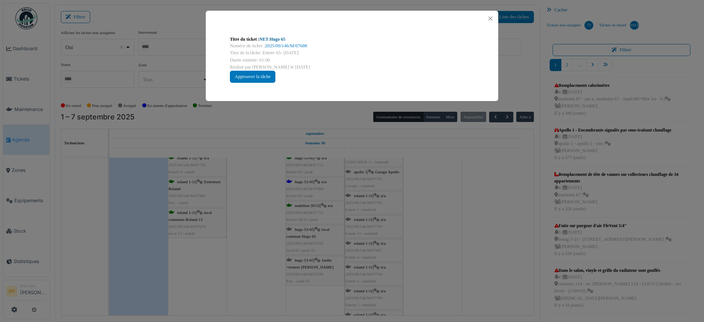
click at [270, 37] on link "NET Hugo 65" at bounding box center [273, 39] width 26 height 5
click at [442, 238] on div "Titre du ticket : NET Hugo 65 Numéro de ticket : 2025/09/146/M/07688 Titre de l…" at bounding box center [352, 161] width 704 height 322
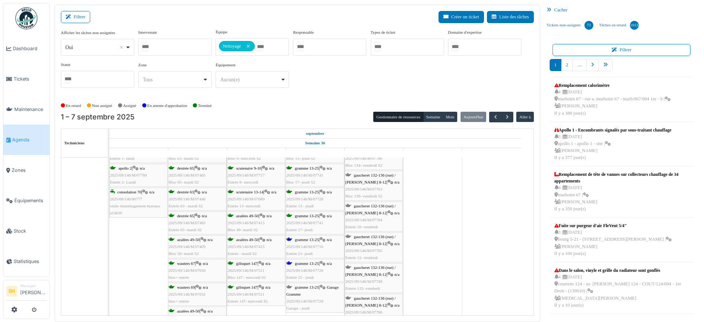
scroll to position [1421, 0]
click at [308, 239] on span "gramme 13-25" at bounding box center [307, 240] width 24 height 4
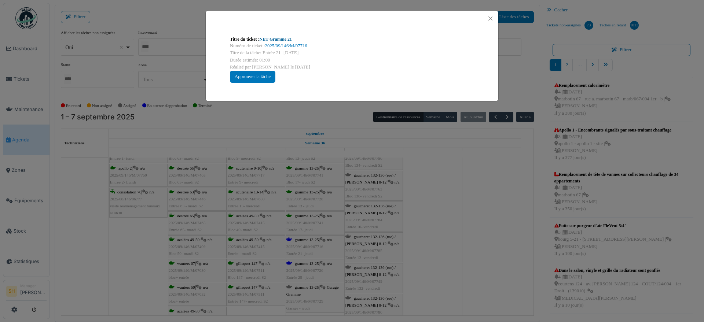
click at [271, 39] on link "NET Gramme 21" at bounding box center [276, 39] width 32 height 5
click at [461, 211] on div "Titre du ticket : NET Gramme 21 Numéro de ticket : 2025/09/146/M/07716 Titre de…" at bounding box center [352, 161] width 704 height 322
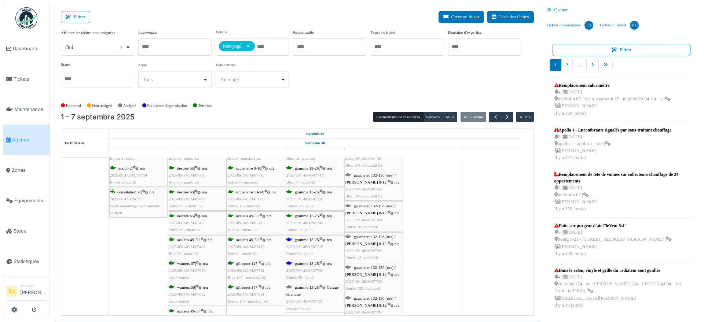
click at [301, 264] on span "gramme 13-25" at bounding box center [307, 264] width 24 height 4
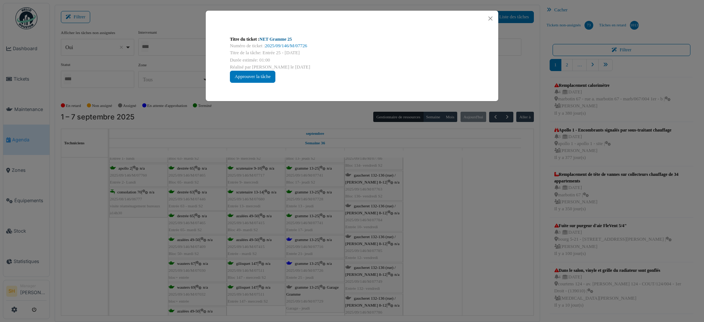
click at [275, 39] on link "NET Gramme 25" at bounding box center [276, 39] width 32 height 5
click at [423, 240] on div "Titre du ticket : NET Gramme 25 Numéro de ticket : 2025/09/146/M/07726 Titre de…" at bounding box center [352, 161] width 704 height 322
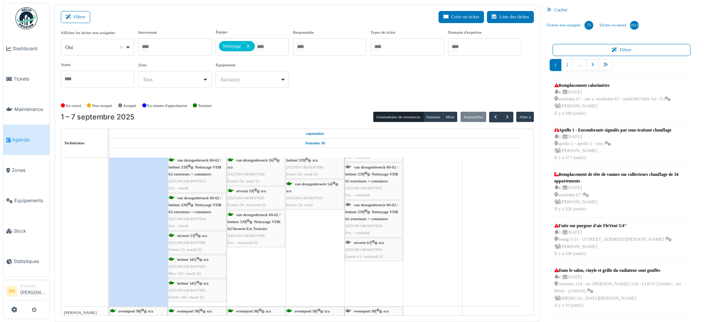
scroll to position [1926, 0]
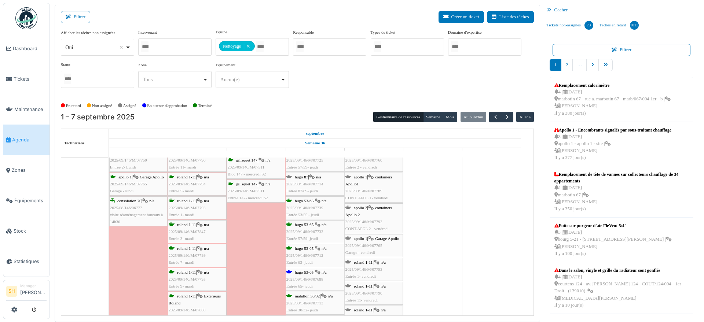
click at [297, 271] on span "hugo 53-65" at bounding box center [304, 272] width 19 height 4
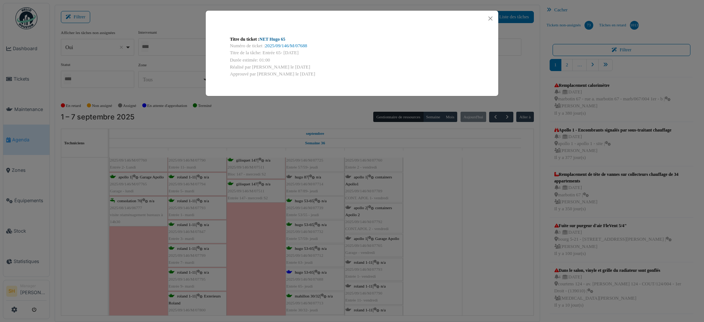
click at [265, 38] on link "NET Hugo 65" at bounding box center [273, 39] width 26 height 5
click at [477, 175] on div "Titre du ticket : NET Hugo 65 Numéro de ticket : 2025/09/146/M/07688 Titre de l…" at bounding box center [352, 161] width 704 height 322
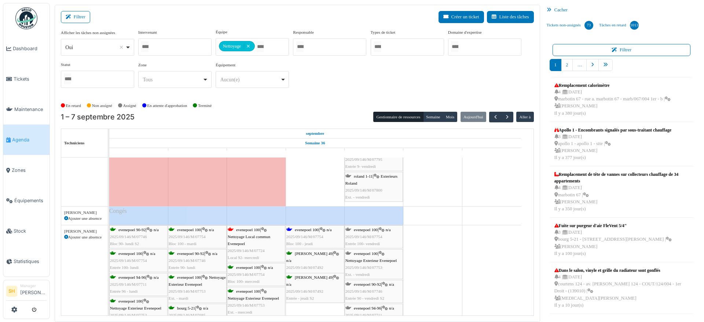
click at [311, 228] on span "evenepoel 100" at bounding box center [307, 230] width 24 height 4
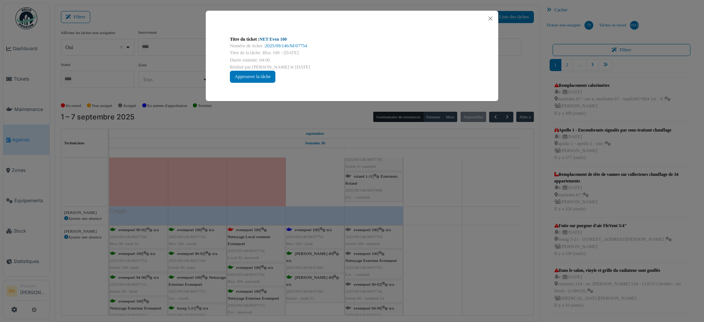
click at [267, 38] on link "NET Even 100" at bounding box center [273, 39] width 27 height 5
click at [452, 240] on div "Titre du ticket : NET Even 100 Numéro de ticket : 2025/09/146/M/07754 Titre de …" at bounding box center [352, 161] width 704 height 322
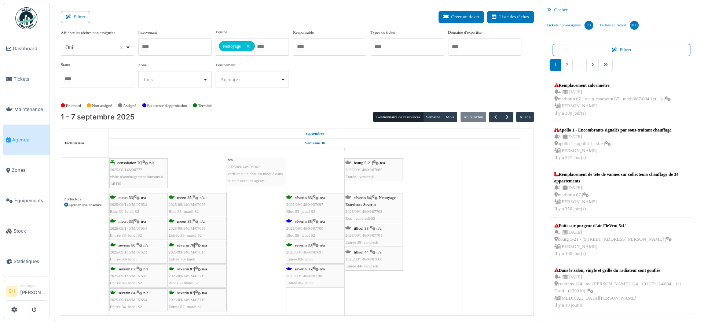
click at [308, 220] on span "séverin 85" at bounding box center [303, 221] width 17 height 4
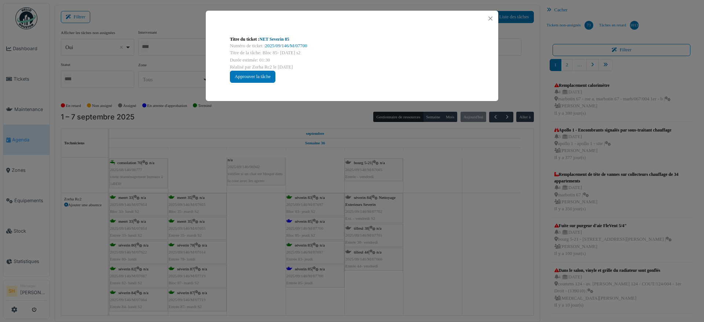
click at [283, 40] on link "NET Severin 85" at bounding box center [275, 39] width 30 height 5
drag, startPoint x: 510, startPoint y: 244, endPoint x: 410, endPoint y: 245, distance: 100.1
click at [508, 245] on div "Titre du ticket : NET Severin 85 Numéro de ticket : 2025/09/146/M/07700 Titre d…" at bounding box center [352, 161] width 704 height 322
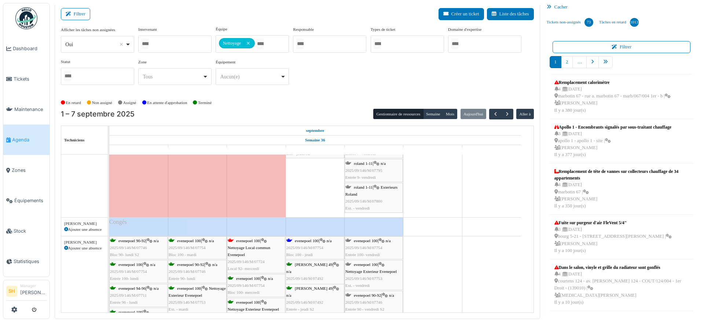
click at [251, 241] on span "evenepoel 100" at bounding box center [248, 241] width 24 height 4
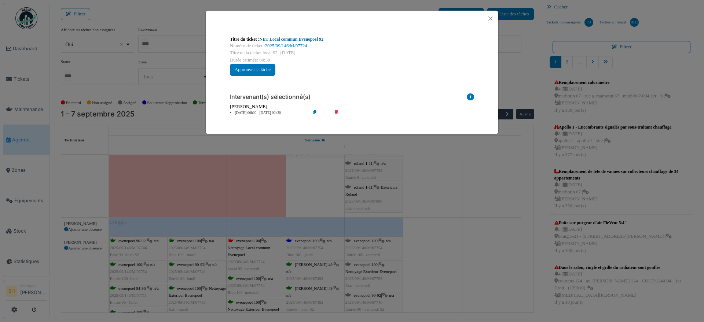
click at [265, 39] on link "NET Local commun Evenepoel 92" at bounding box center [292, 39] width 64 height 5
drag, startPoint x: 496, startPoint y: 223, endPoint x: 375, endPoint y: 224, distance: 120.3
click at [494, 224] on div "Titre du ticket : NET Local commun Evenepoel 92 Numéro de ticket : 2025/09/146/…" at bounding box center [352, 161] width 704 height 322
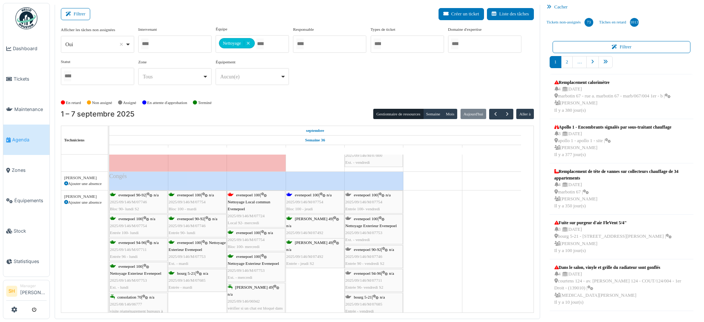
scroll to position [2400, 0]
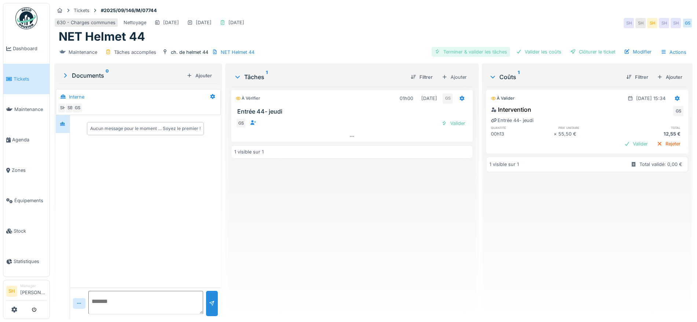
click at [476, 51] on div "Terminer & valider les tâches" at bounding box center [471, 52] width 78 height 10
drag, startPoint x: 524, startPoint y: 54, endPoint x: 560, endPoint y: 52, distance: 35.3
click at [526, 54] on div "Valider les coûts" at bounding box center [538, 52] width 51 height 10
click at [571, 51] on div "Clôturer le ticket" at bounding box center [592, 52] width 51 height 10
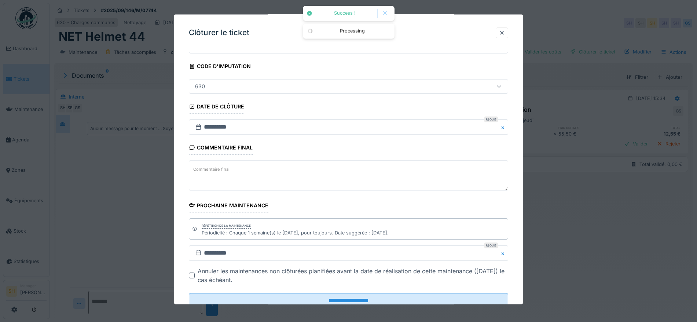
scroll to position [63, 0]
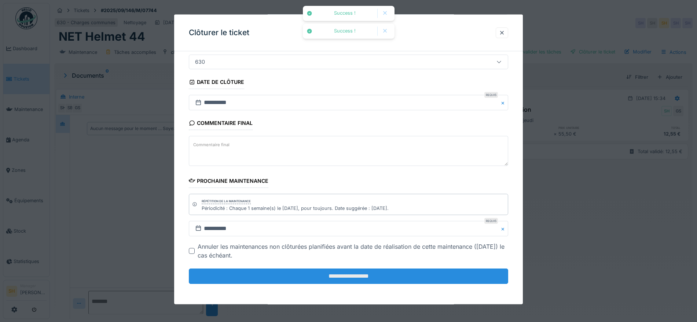
click at [383, 271] on input "**********" at bounding box center [348, 276] width 319 height 15
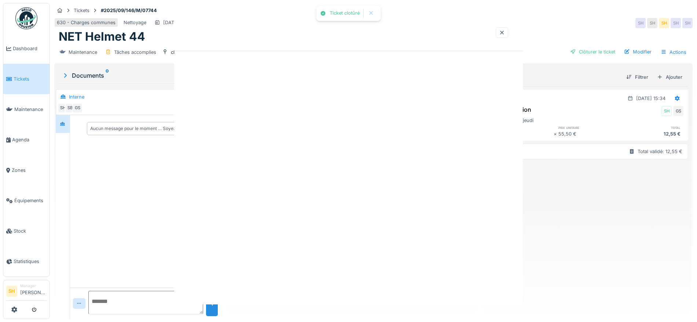
scroll to position [0, 0]
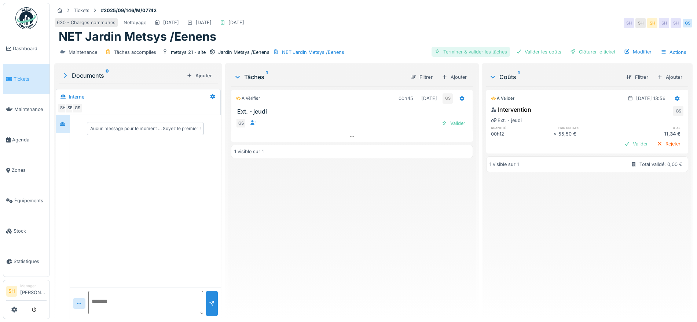
click at [476, 53] on div "Terminer & valider les tâches" at bounding box center [471, 52] width 78 height 10
click at [533, 52] on div "Valider les coûts" at bounding box center [538, 52] width 51 height 10
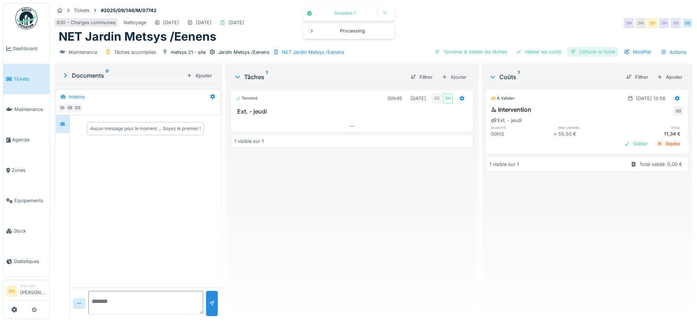
click at [576, 51] on div "Clôturer le ticket" at bounding box center [592, 52] width 51 height 10
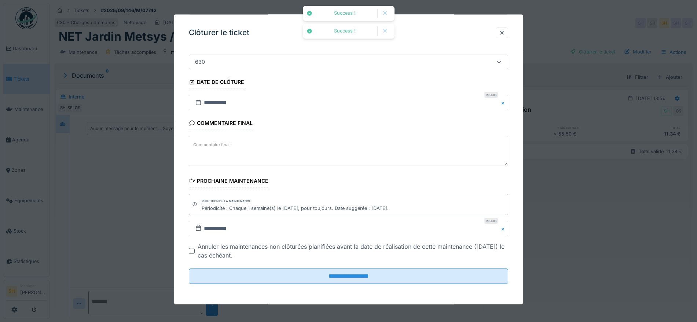
scroll to position [7, 0]
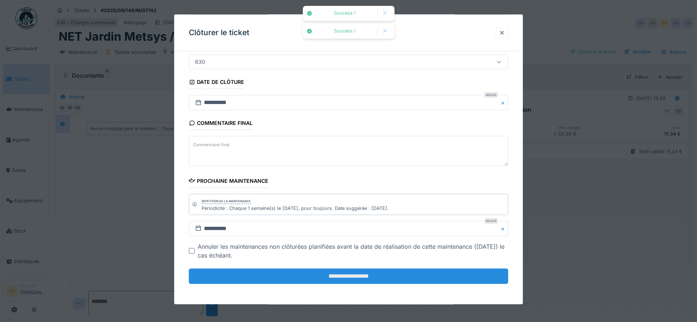
click at [372, 275] on input "**********" at bounding box center [348, 276] width 319 height 15
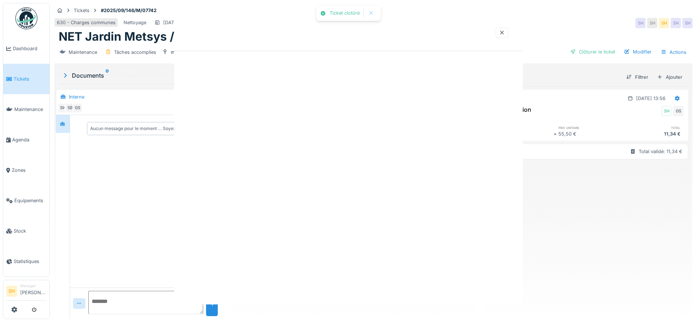
scroll to position [0, 0]
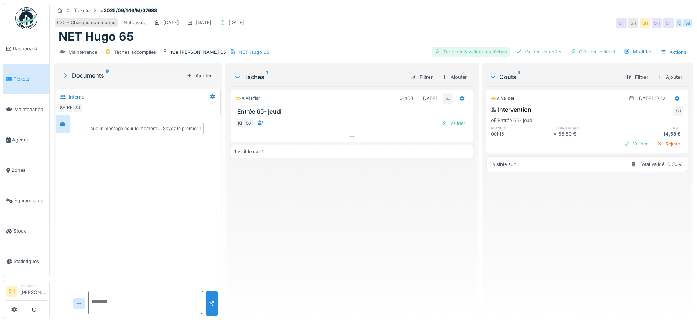
click at [469, 50] on div "Terminer & valider les tâches" at bounding box center [471, 52] width 78 height 10
click at [539, 50] on div "Valider les coûts" at bounding box center [538, 52] width 51 height 10
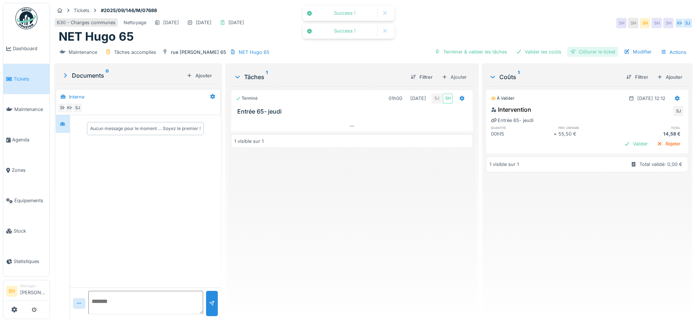
click at [572, 50] on div "Clôturer le ticket" at bounding box center [592, 52] width 51 height 10
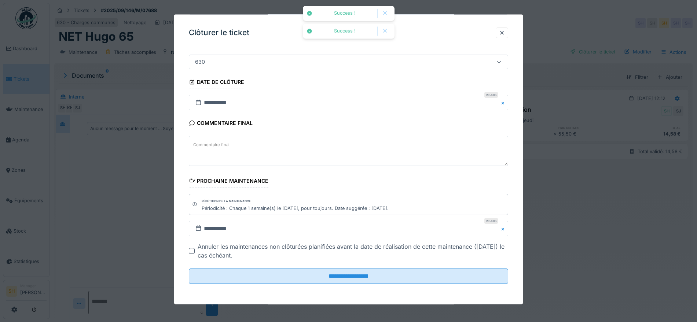
scroll to position [7, 0]
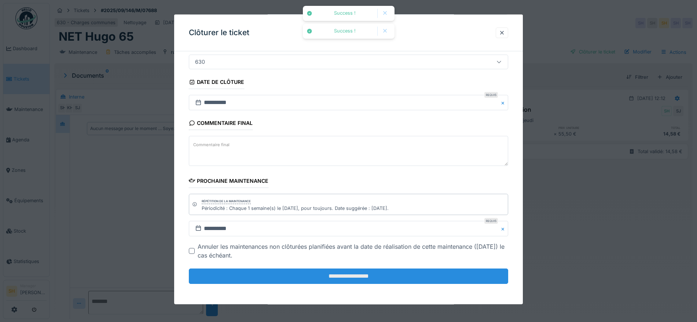
click at [380, 277] on input "**********" at bounding box center [348, 276] width 319 height 15
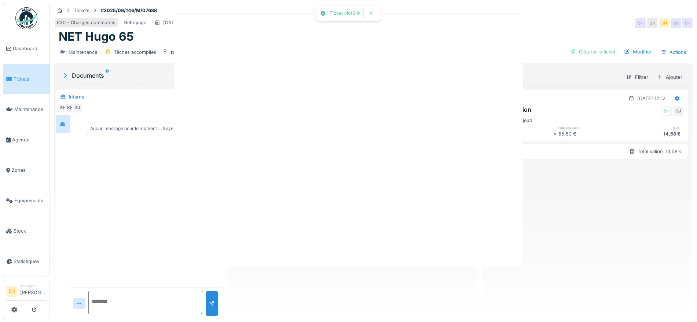
scroll to position [0, 0]
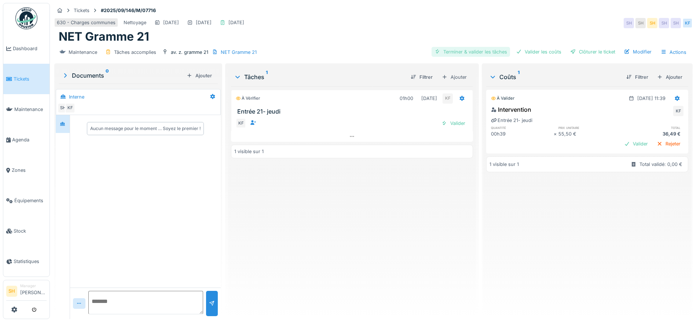
click at [481, 50] on div "Terminer & valider les tâches" at bounding box center [471, 52] width 78 height 10
drag, startPoint x: 537, startPoint y: 48, endPoint x: 569, endPoint y: 48, distance: 31.2
click at [538, 48] on div "Valider les coûts" at bounding box center [538, 52] width 51 height 10
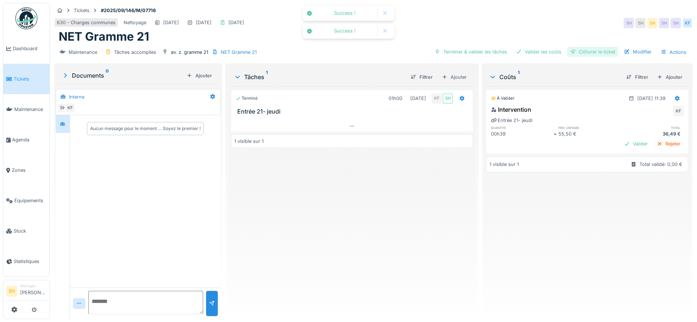
click at [578, 49] on div "Clôturer le ticket" at bounding box center [592, 52] width 51 height 10
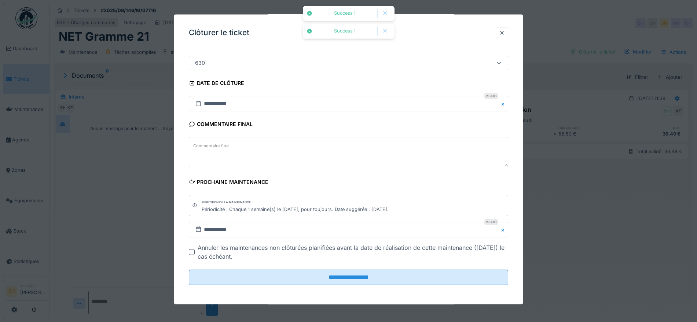
scroll to position [63, 0]
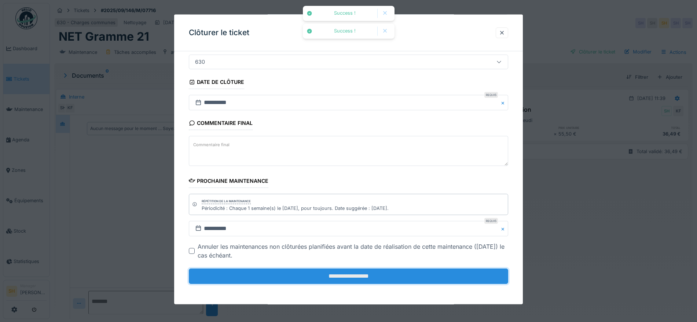
click at [380, 273] on input "**********" at bounding box center [348, 276] width 319 height 15
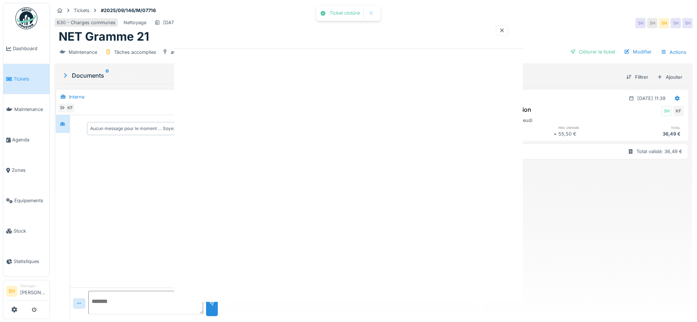
scroll to position [0, 0]
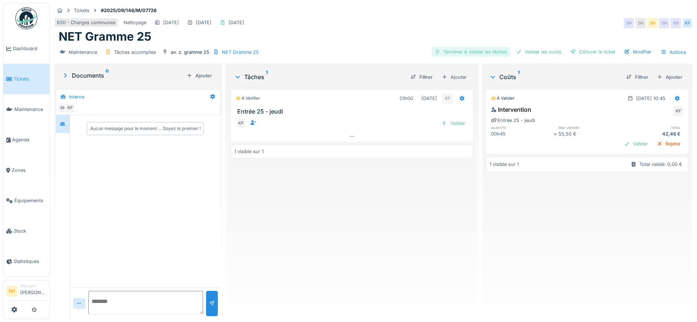
click at [477, 53] on div "Terminer & valider les tâches" at bounding box center [471, 52] width 78 height 10
click at [544, 51] on div "Valider les coûts" at bounding box center [538, 52] width 51 height 10
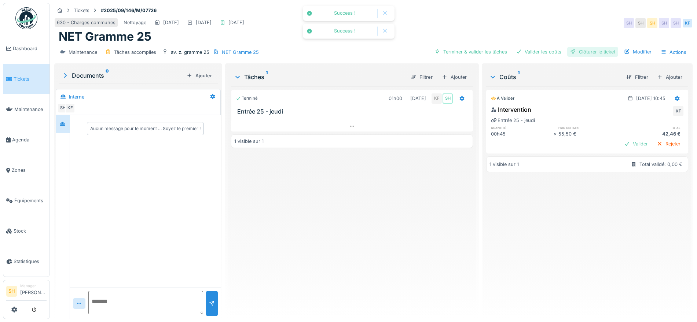
click at [580, 51] on div "Clôturer le ticket" at bounding box center [592, 52] width 51 height 10
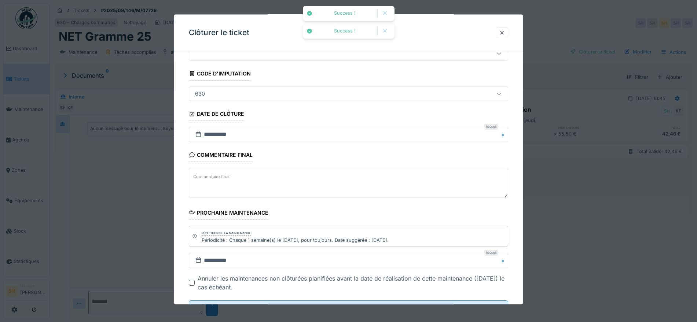
scroll to position [63, 0]
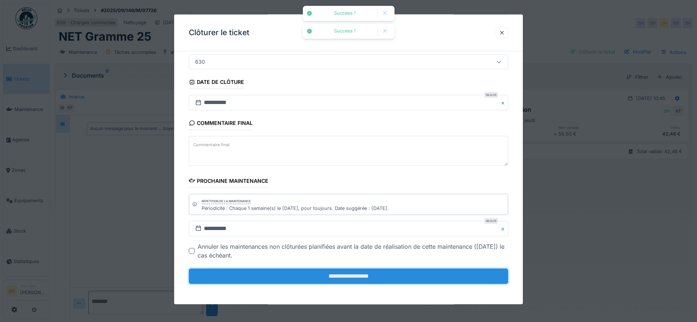
click at [366, 278] on input "**********" at bounding box center [348, 276] width 319 height 15
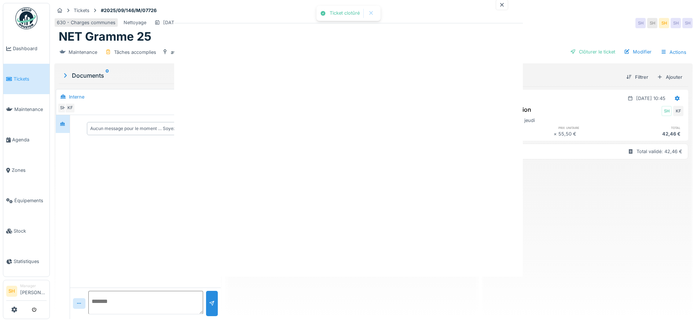
scroll to position [0, 0]
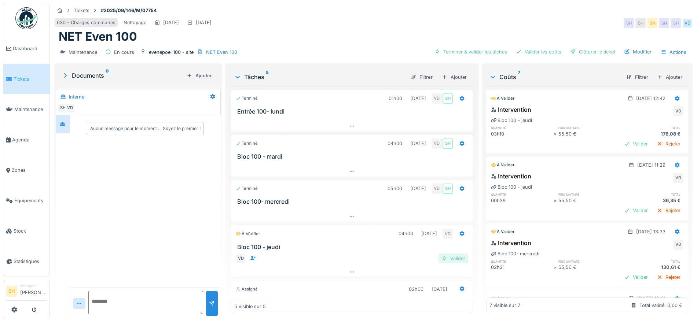
click at [452, 263] on div "Valider" at bounding box center [454, 259] width 30 height 10
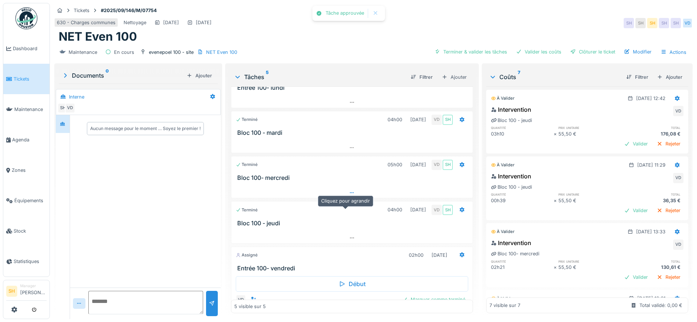
scroll to position [46, 0]
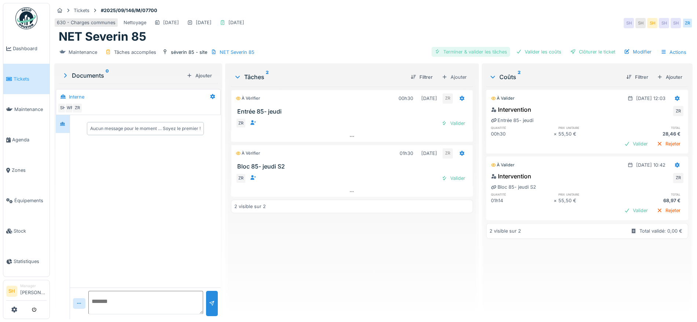
click at [473, 53] on div "Terminer & valider les tâches" at bounding box center [471, 52] width 78 height 10
click at [525, 54] on div "Valider les coûts" at bounding box center [538, 52] width 51 height 10
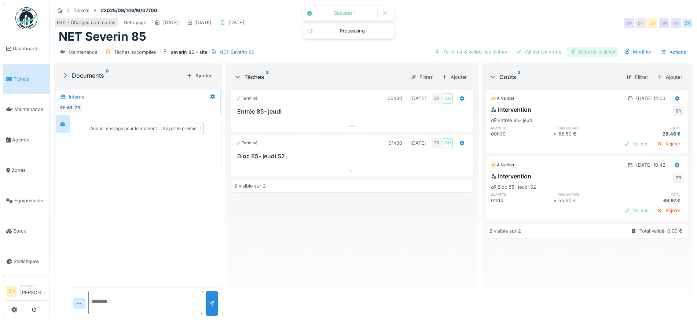
click at [586, 54] on div "Clôturer le ticket" at bounding box center [592, 52] width 51 height 10
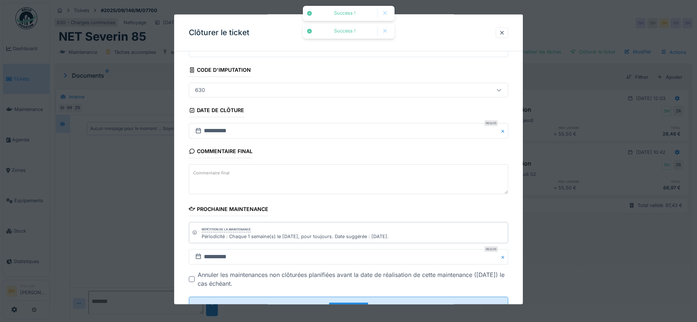
scroll to position [63, 0]
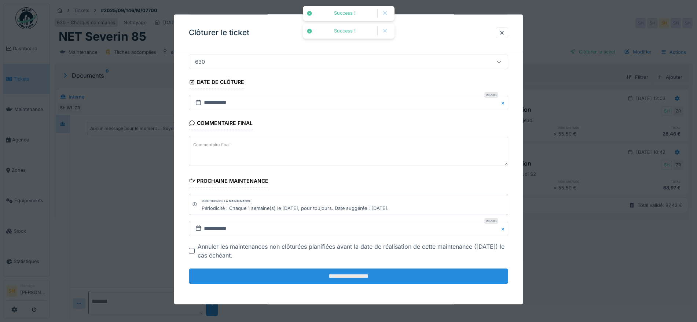
click at [358, 276] on input "**********" at bounding box center [348, 276] width 319 height 15
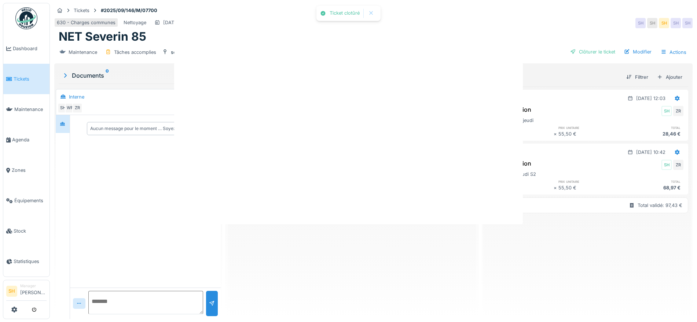
scroll to position [0, 0]
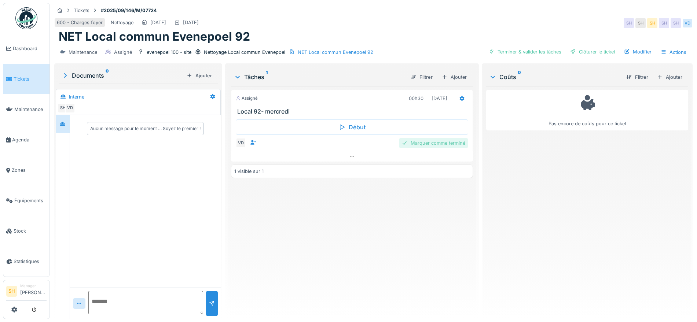
click at [416, 142] on div "Marquer comme terminé" at bounding box center [433, 143] width 69 height 10
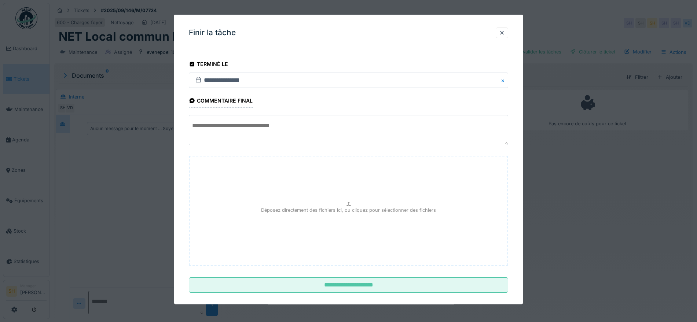
click at [321, 130] on textarea at bounding box center [348, 130] width 319 height 30
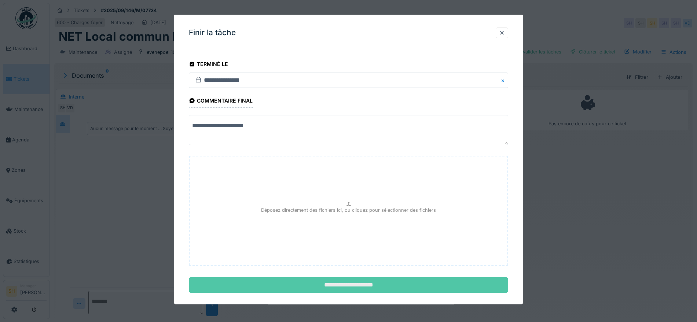
type textarea "**********"
click at [333, 284] on input "**********" at bounding box center [348, 285] width 319 height 15
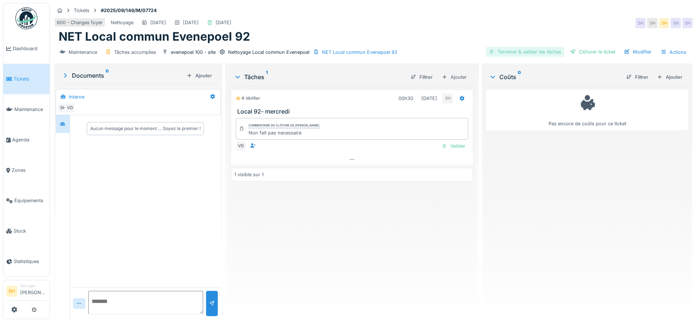
click at [513, 48] on div "Terminer & valider les tâches" at bounding box center [525, 52] width 78 height 10
click at [567, 51] on div "Clôturer le ticket" at bounding box center [592, 52] width 51 height 10
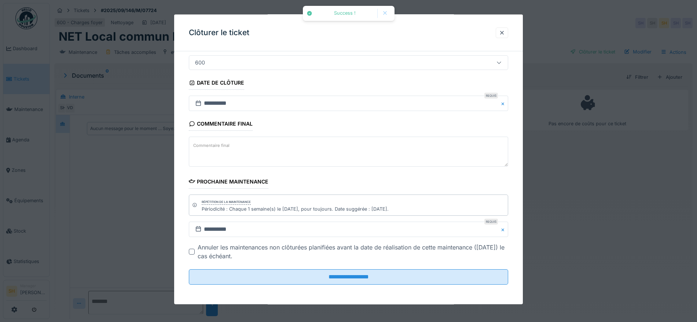
scroll to position [63, 0]
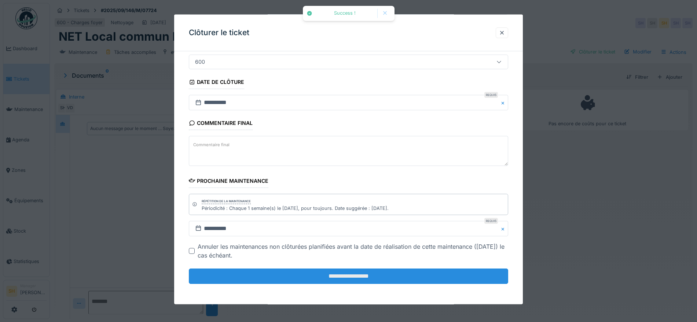
click at [266, 270] on input "**********" at bounding box center [348, 276] width 319 height 15
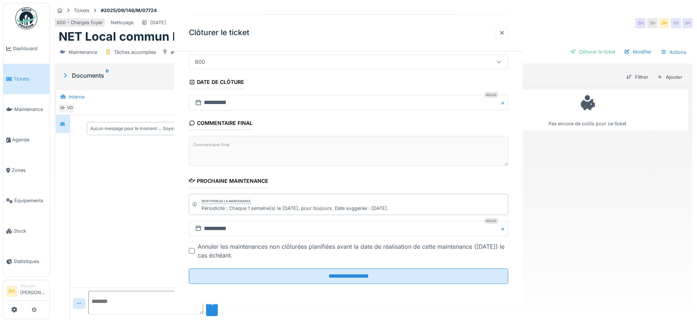
scroll to position [0, 0]
